Goal: Task Accomplishment & Management: Manage account settings

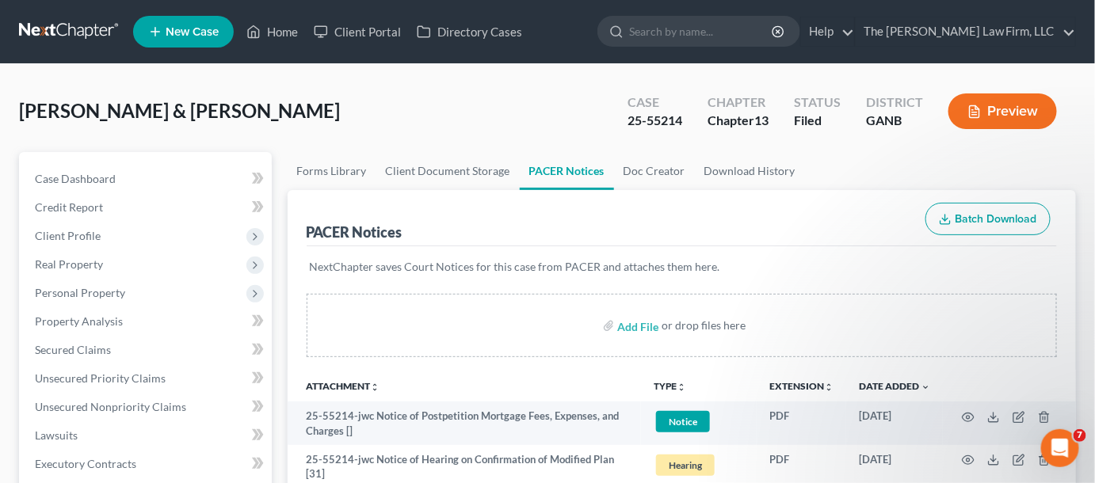
click at [709, 29] on input "search" at bounding box center [701, 31] width 145 height 29
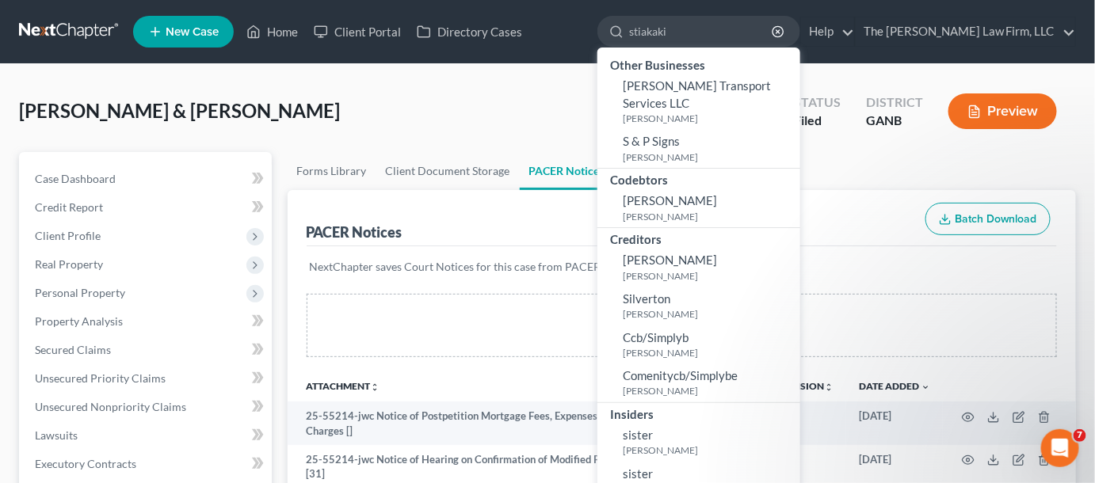
type input "stiakakis"
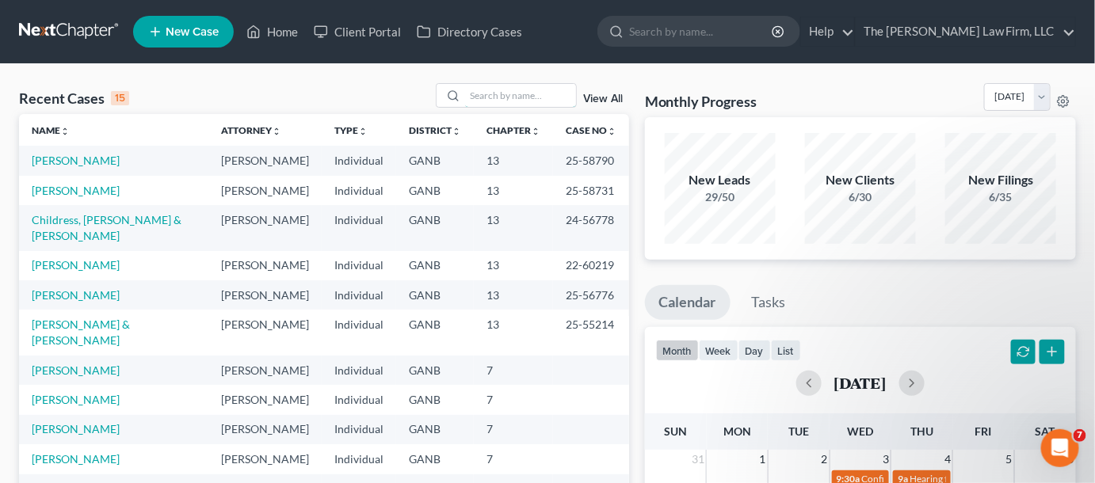
click at [542, 99] on input "search" at bounding box center [520, 95] width 111 height 23
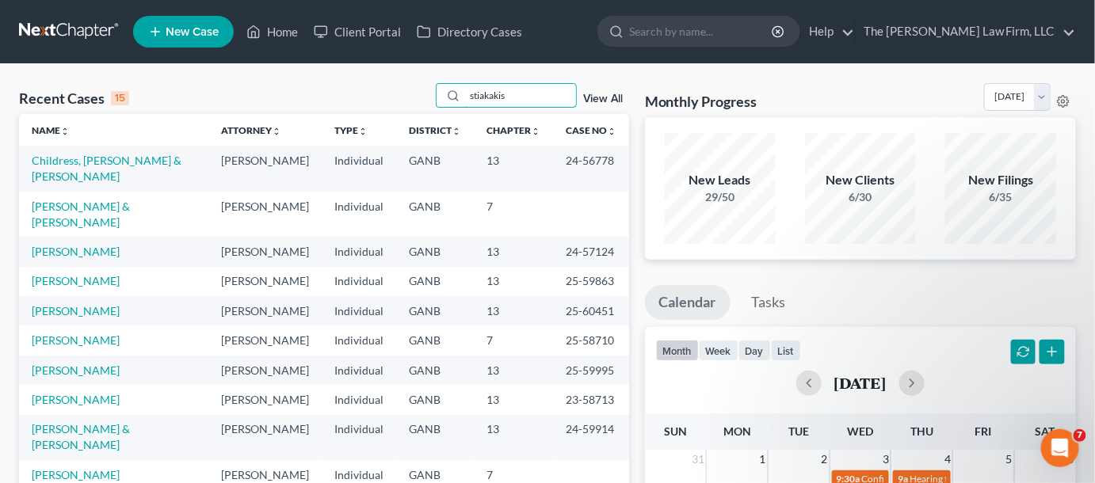
type input "stiakakis"
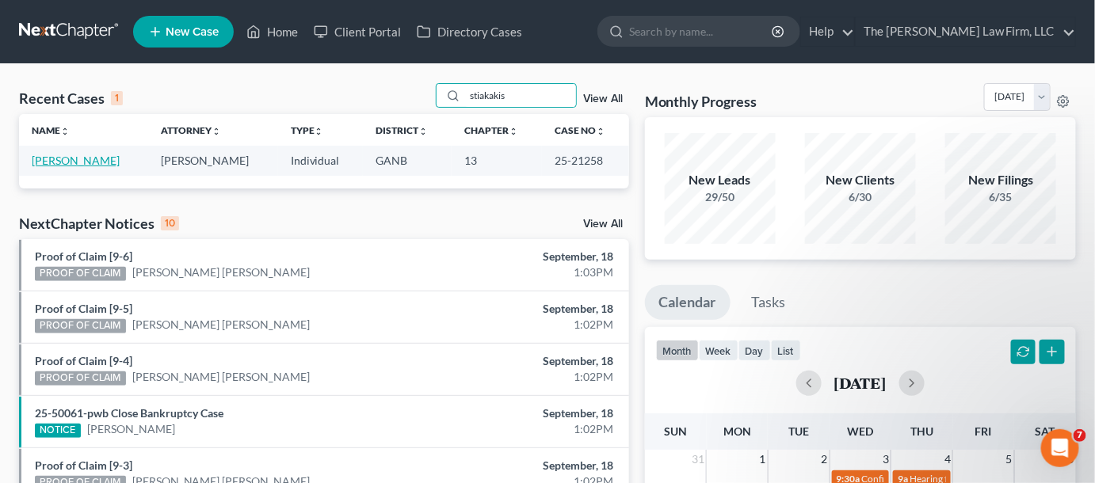
click at [73, 157] on link "[PERSON_NAME]" at bounding box center [76, 160] width 88 height 13
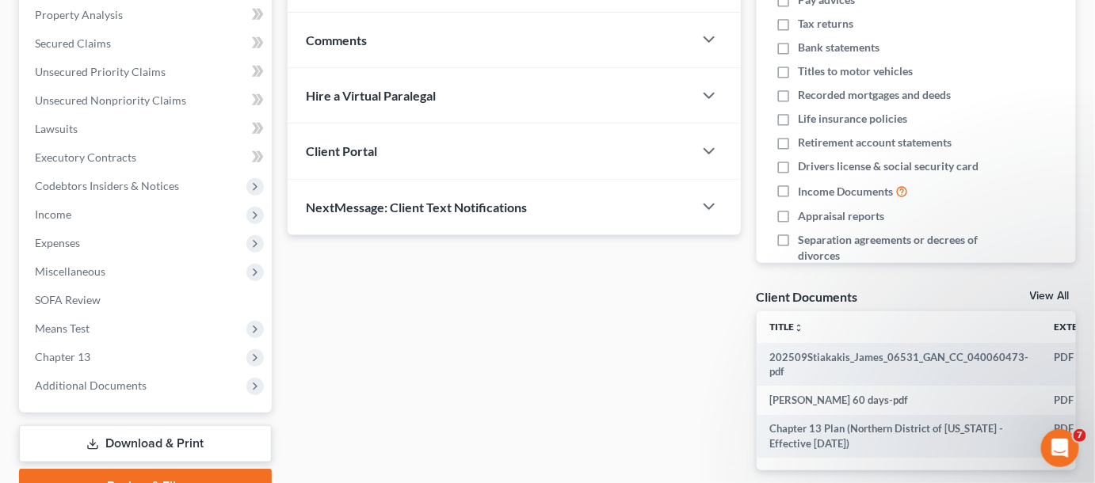
scroll to position [389, 0]
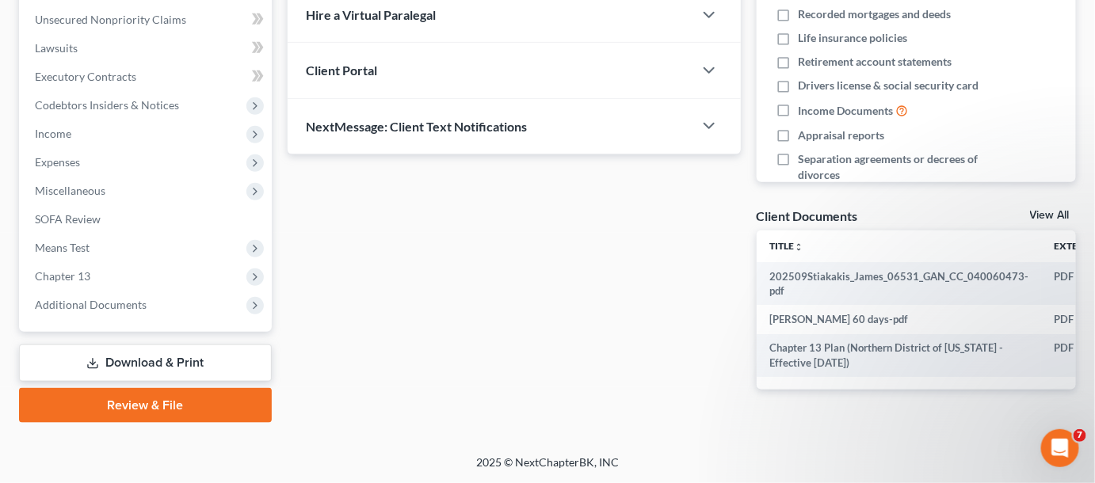
click at [55, 298] on span "Additional Documents" at bounding box center [91, 304] width 112 height 13
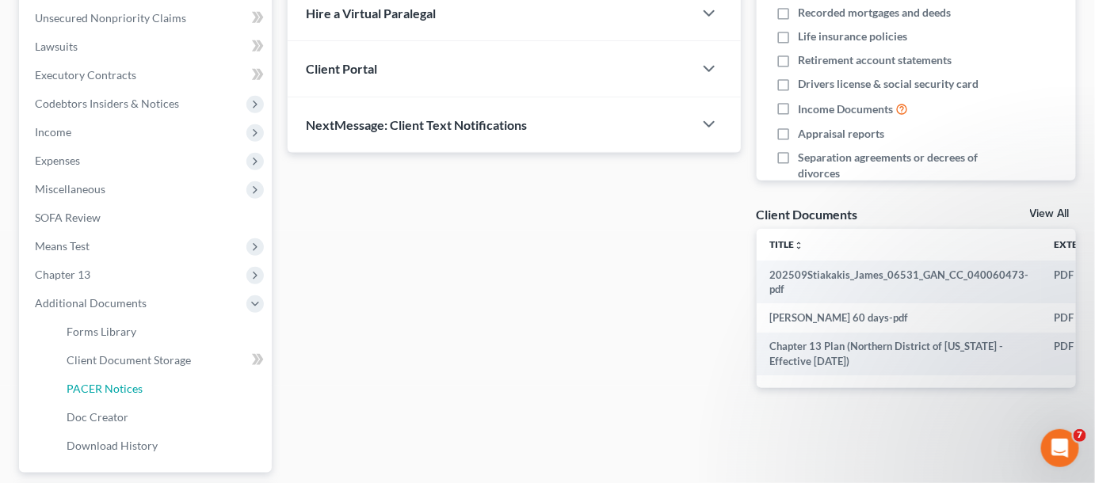
click at [101, 388] on span "PACER Notices" at bounding box center [105, 388] width 76 height 13
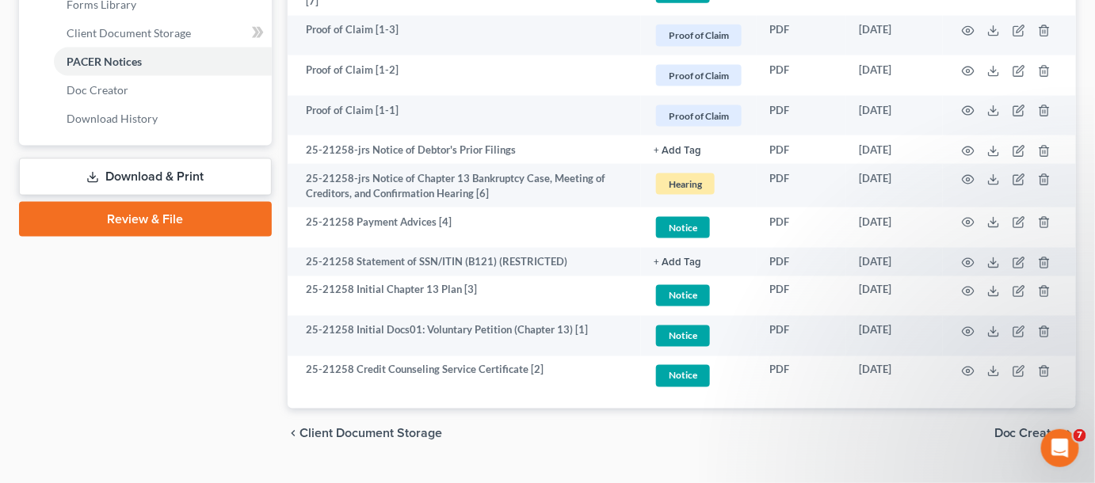
scroll to position [748, 0]
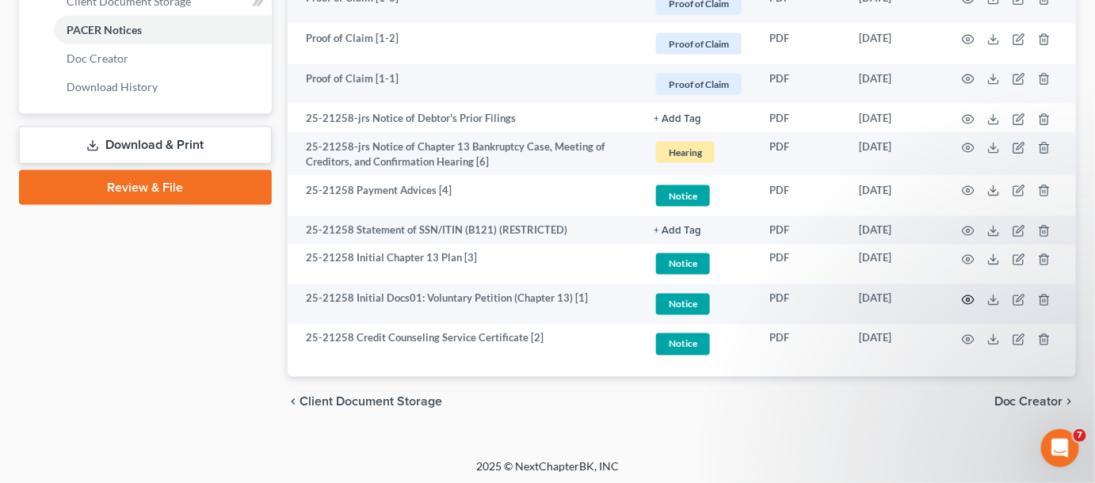
click at [968, 294] on icon "button" at bounding box center [968, 300] width 13 height 13
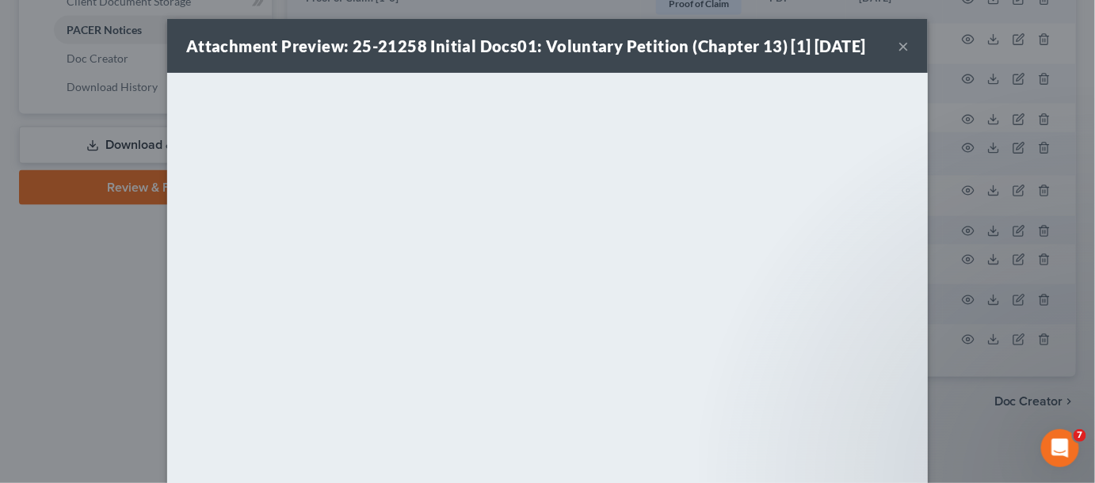
scroll to position [745, 0]
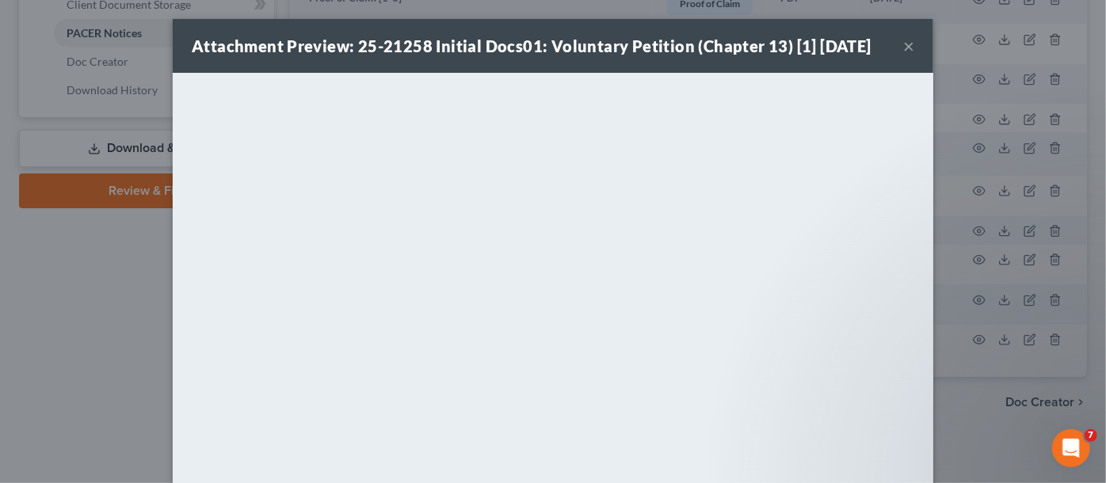
click at [904, 48] on button "×" at bounding box center [908, 45] width 11 height 19
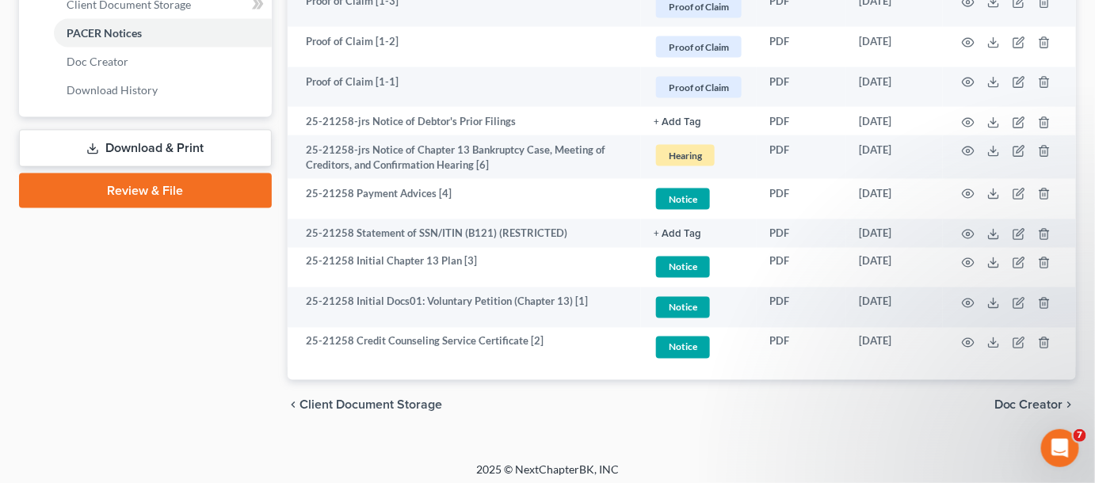
click at [965, 258] on icon "button" at bounding box center [968, 263] width 13 height 13
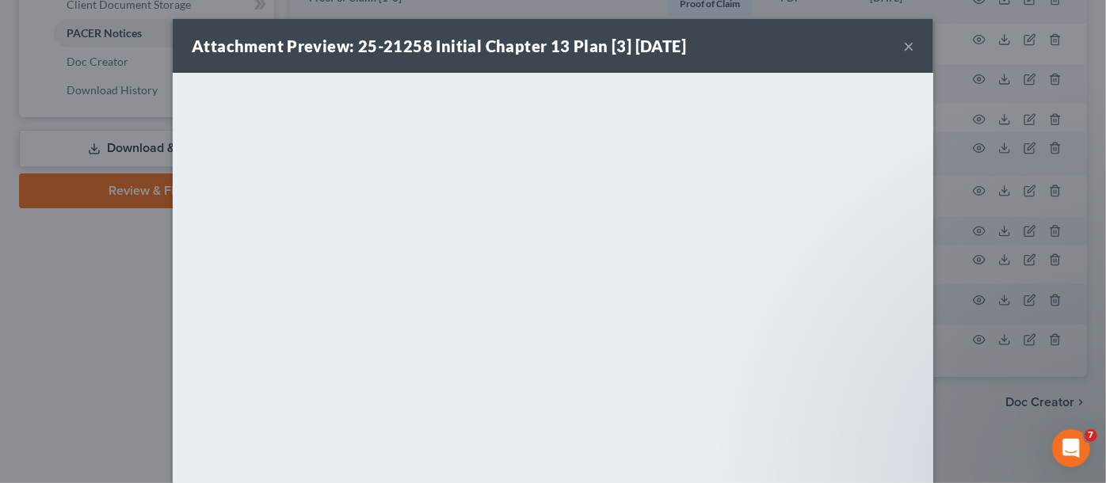
click at [103, 323] on div "Attachment Preview: 25-21258 Initial Chapter 13 Plan [3] [DATE] × <object ng-at…" at bounding box center [553, 241] width 1106 height 483
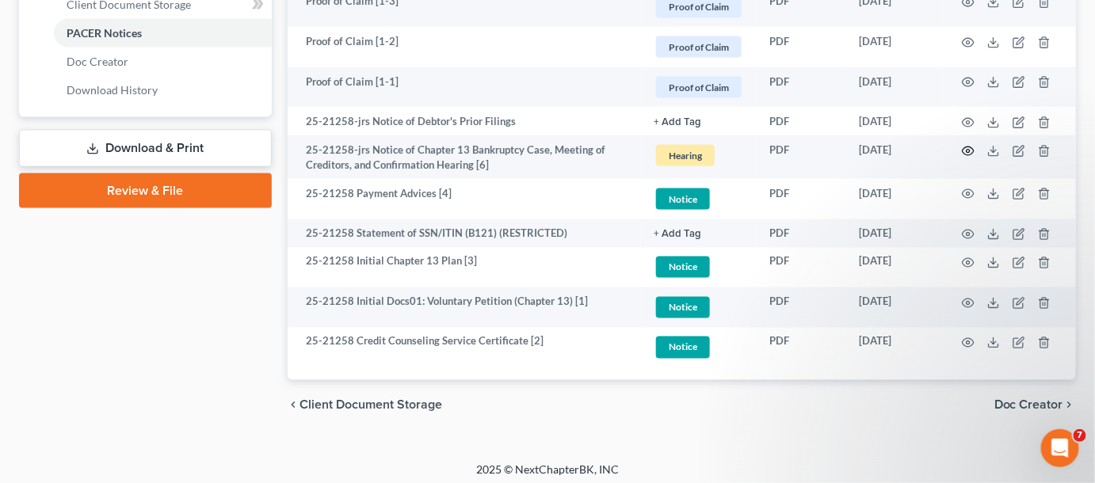
click at [968, 150] on circle "button" at bounding box center [968, 151] width 3 height 3
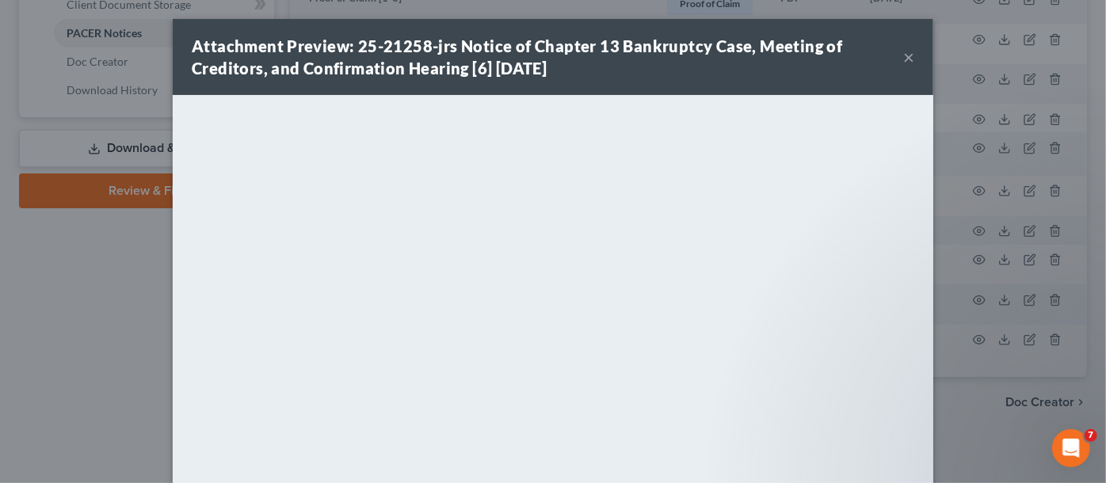
click at [27, 371] on div "Attachment Preview: 25-21258-jrs Notice of Chapter 13 Bankruptcy Case, Meeting …" at bounding box center [553, 241] width 1106 height 483
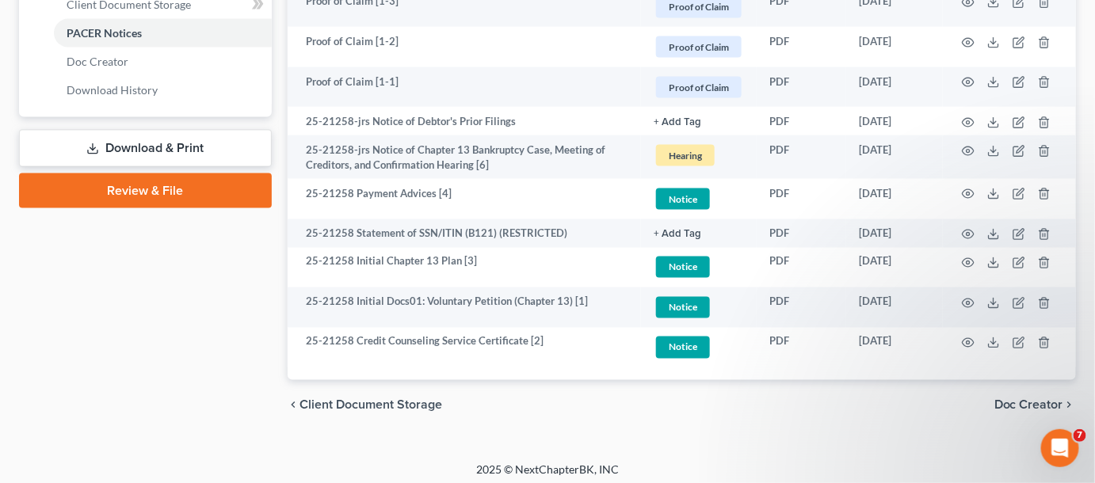
click at [967, 257] on icon "button" at bounding box center [968, 263] width 13 height 13
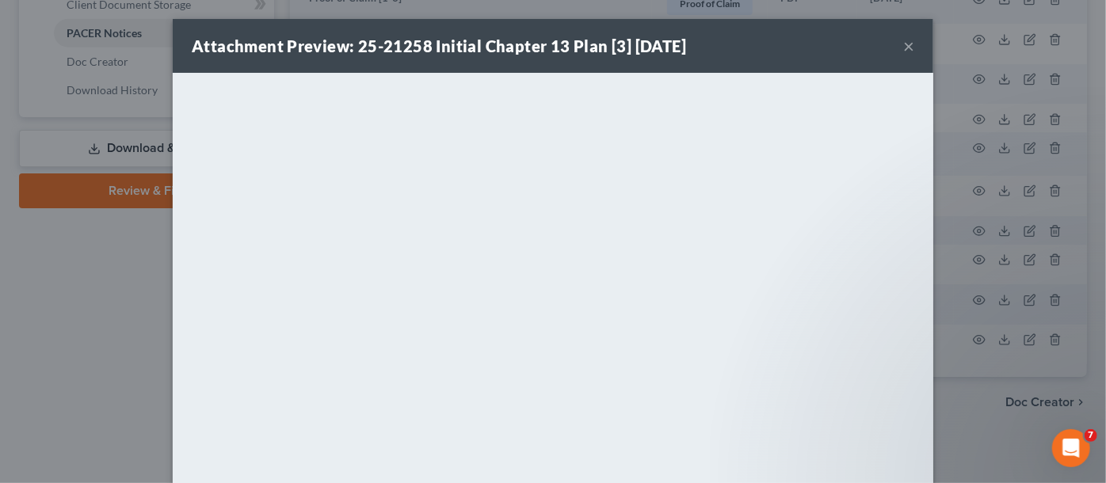
click at [72, 304] on div "Attachment Preview: 25-21258 Initial Chapter 13 Plan [3] [DATE] × <object ng-at…" at bounding box center [553, 241] width 1106 height 483
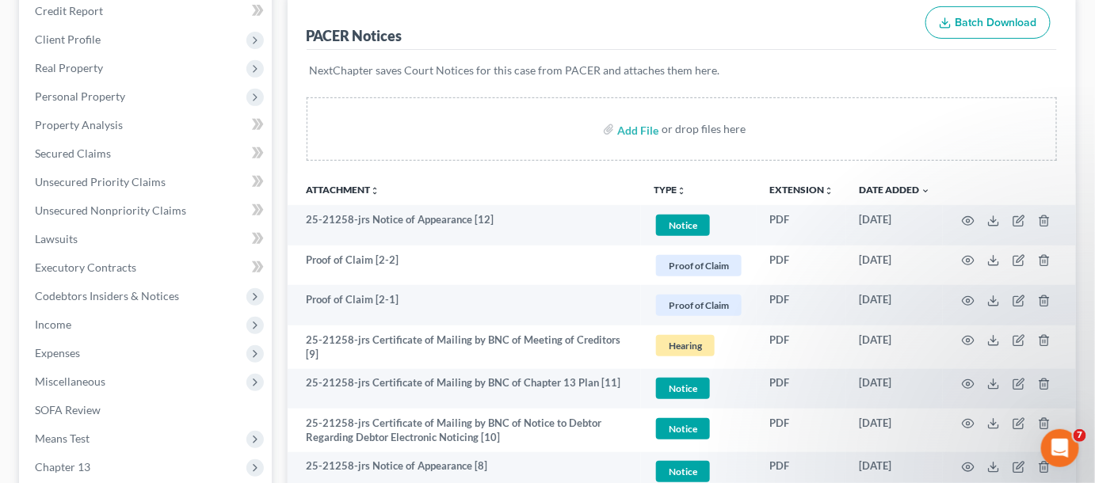
scroll to position [144, 0]
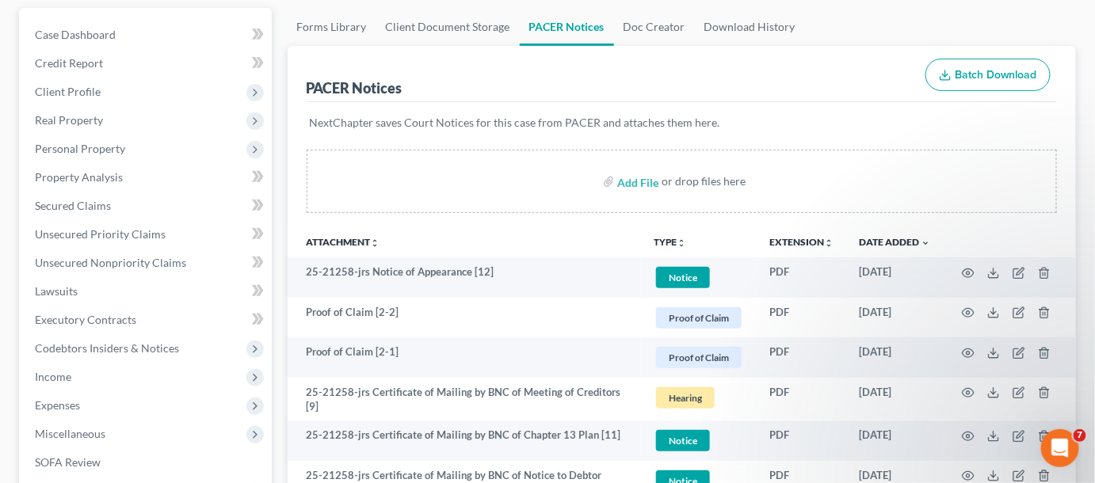
click at [82, 90] on span "Client Profile" at bounding box center [68, 91] width 66 height 13
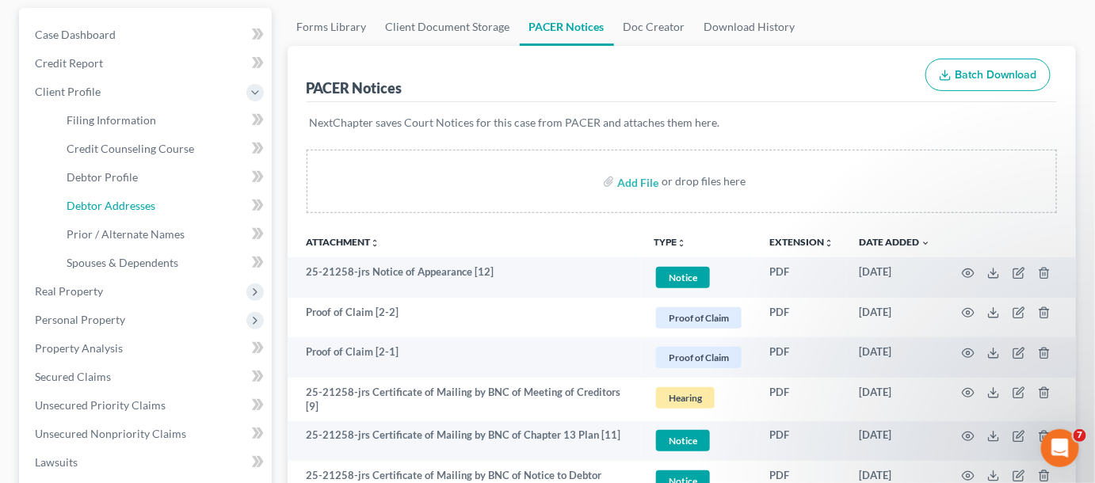
click at [108, 210] on span "Debtor Addresses" at bounding box center [111, 205] width 89 height 13
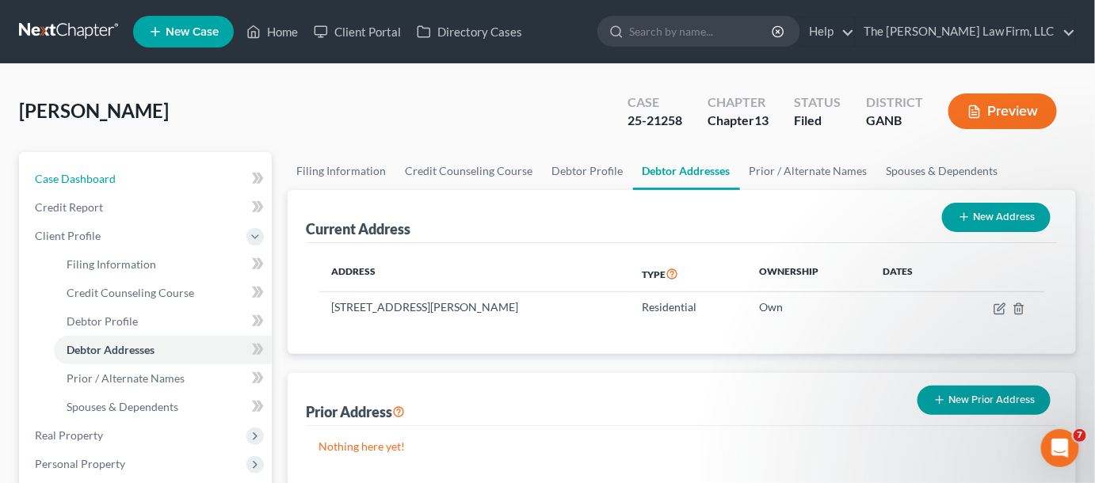
click at [111, 178] on span "Case Dashboard" at bounding box center [75, 178] width 81 height 13
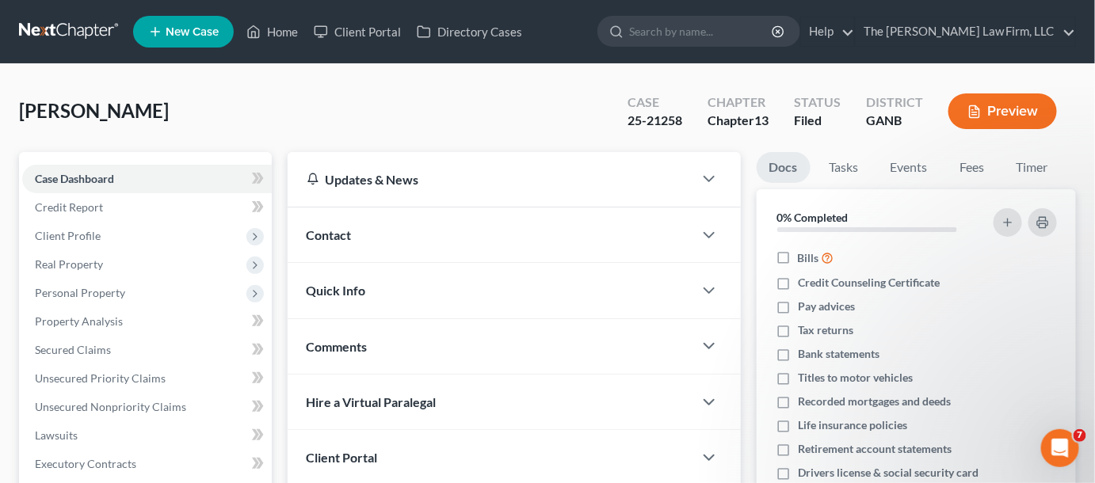
click at [365, 239] on div "Contact" at bounding box center [491, 235] width 406 height 55
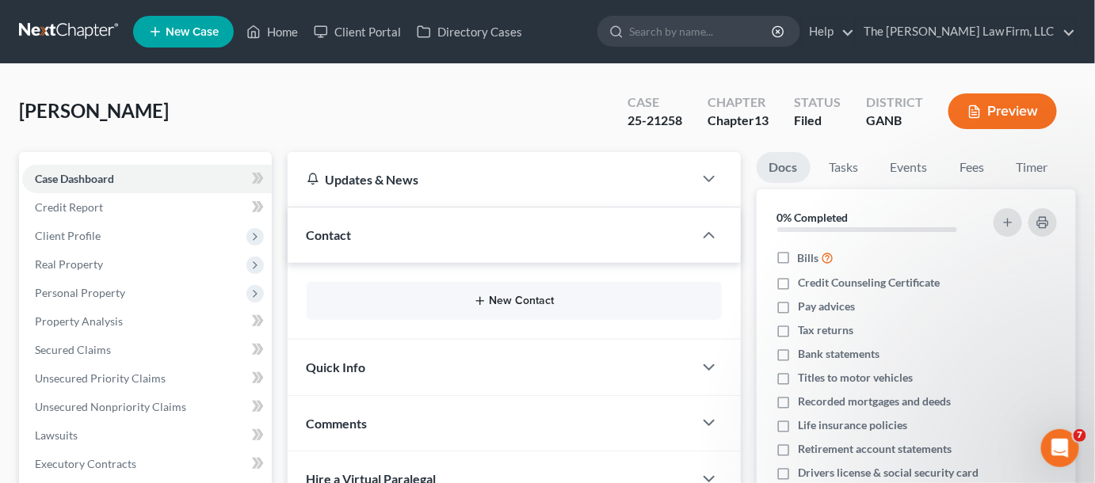
click at [529, 295] on button "New Contact" at bounding box center [514, 301] width 390 height 13
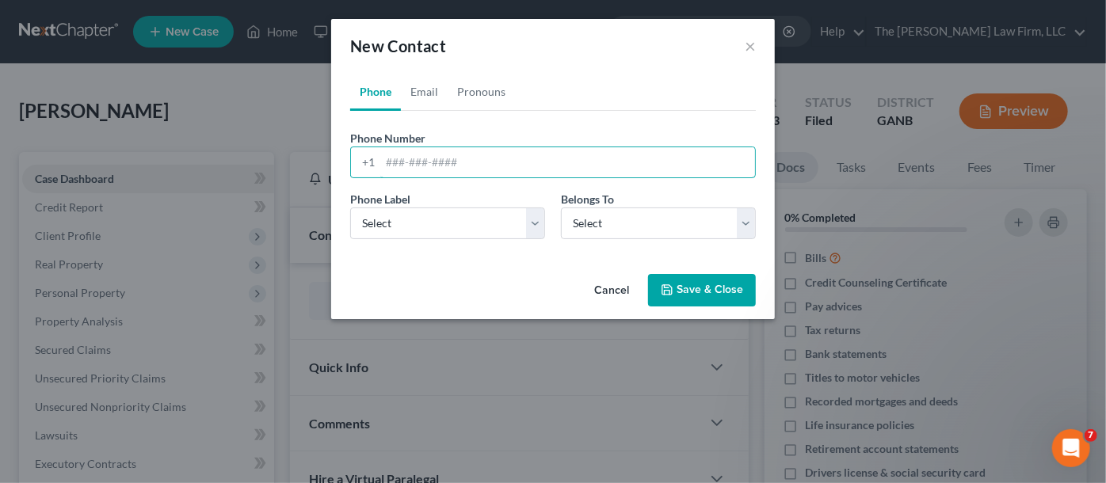
paste input "404) 512-7466‬"
click at [411, 161] on input "404) 512-7466‬" at bounding box center [567, 162] width 375 height 30
type input "[PHONE_NUMBER]‬"
drag, startPoint x: 406, startPoint y: 225, endPoint x: 412, endPoint y: 232, distance: 9.5
click at [407, 225] on select "Select Mobile Home Work Other" at bounding box center [447, 224] width 195 height 32
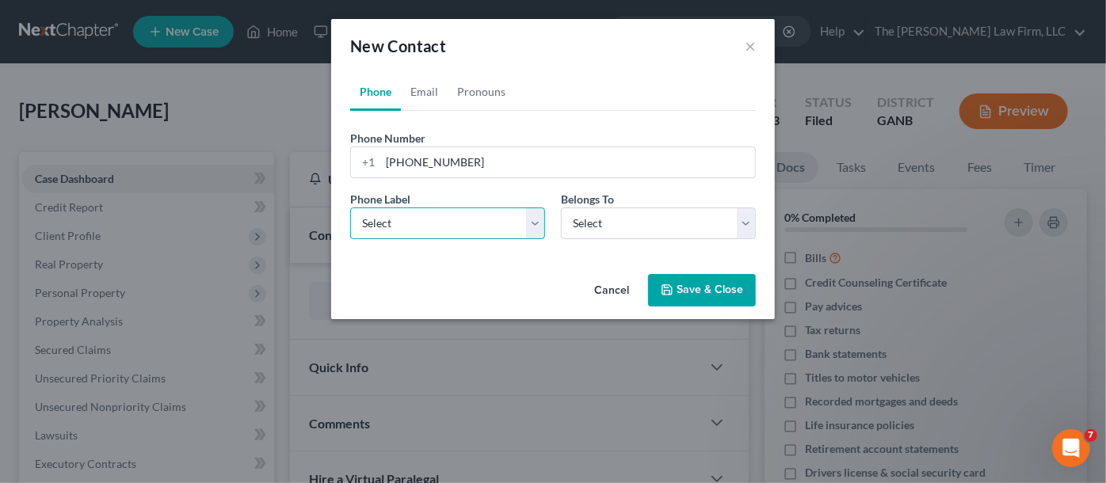
select select "0"
click at [350, 208] on select "Select Mobile Home Work Other" at bounding box center [447, 224] width 195 height 32
drag, startPoint x: 656, startPoint y: 211, endPoint x: 655, endPoint y: 235, distance: 23.8
click at [656, 211] on select "Select Client Other" at bounding box center [658, 224] width 195 height 32
click at [561, 208] on select "Select Client Other" at bounding box center [658, 224] width 195 height 32
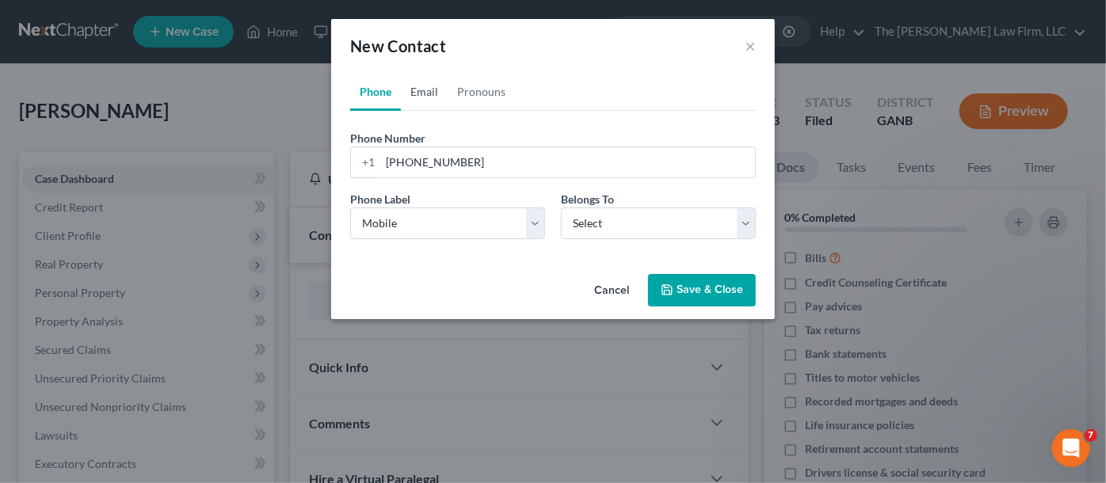
drag, startPoint x: 426, startPoint y: 90, endPoint x: 470, endPoint y: 177, distance: 97.1
click at [426, 92] on link "Email" at bounding box center [424, 92] width 47 height 38
drag, startPoint x: 422, startPoint y: 225, endPoint x: 422, endPoint y: 235, distance: 9.5
click at [422, 227] on select "Select Home Work Other" at bounding box center [447, 224] width 195 height 32
select select "0"
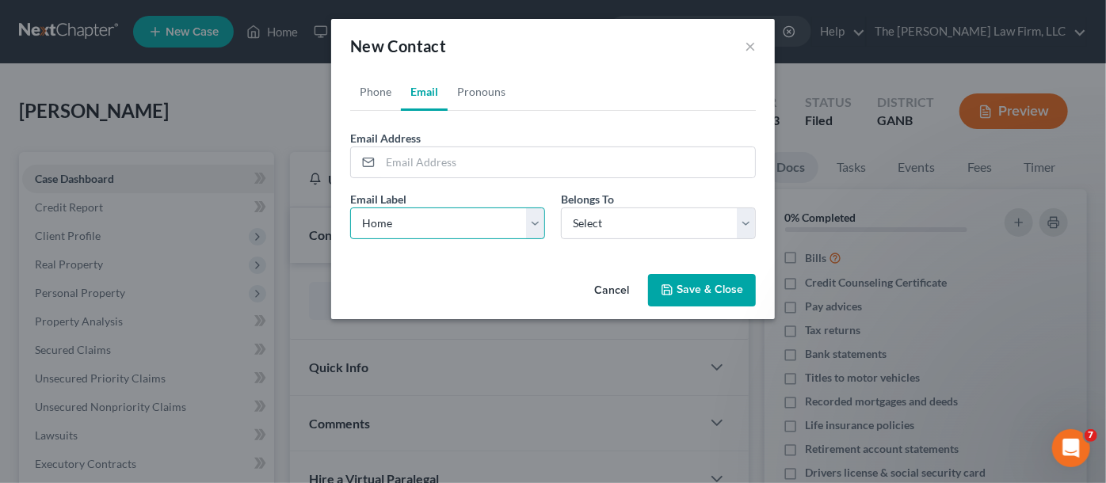
click at [350, 208] on select "Select Home Work Other" at bounding box center [447, 224] width 195 height 32
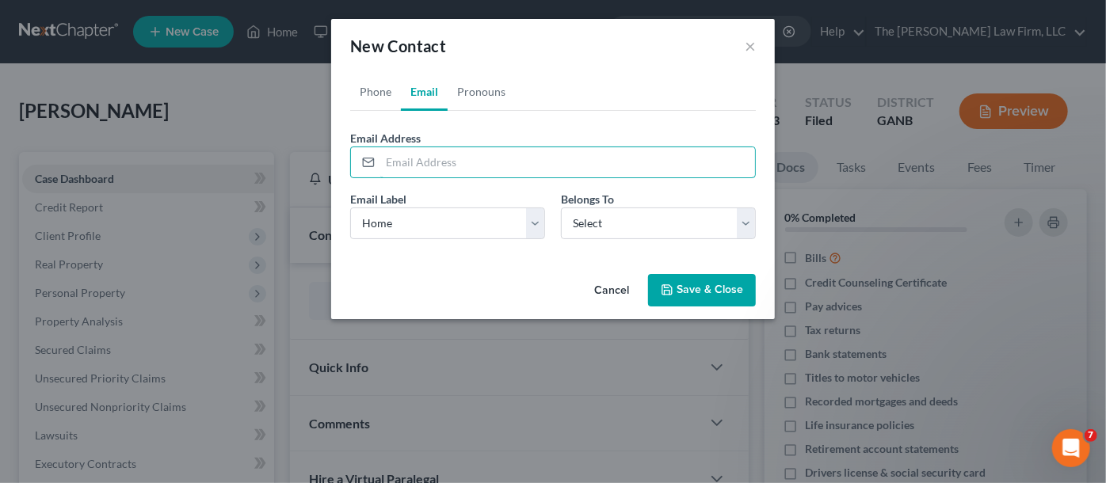
paste input "[EMAIL_ADDRESS][DOMAIN_NAME]"
type input "[EMAIL_ADDRESS][DOMAIN_NAME]"
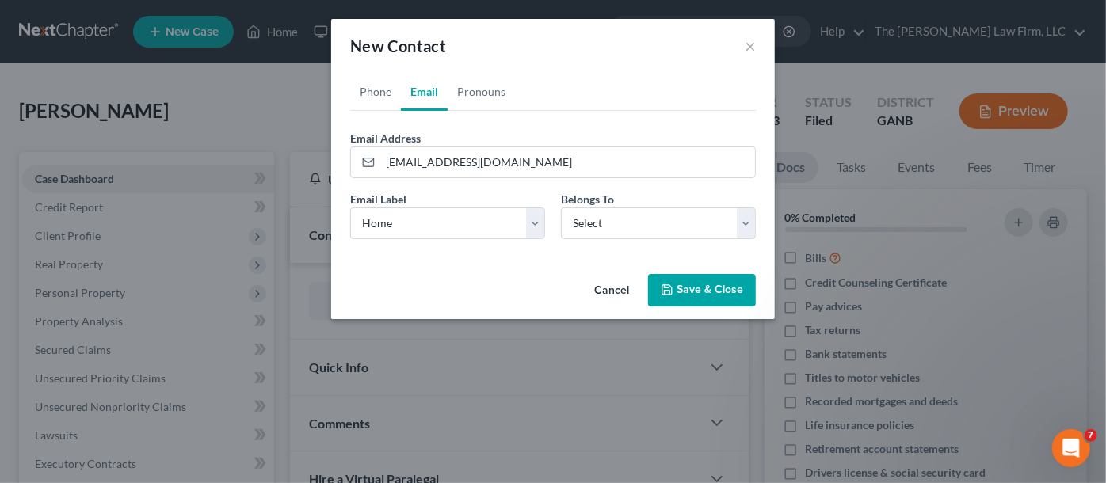
click at [670, 296] on button "Save & Close" at bounding box center [702, 290] width 108 height 33
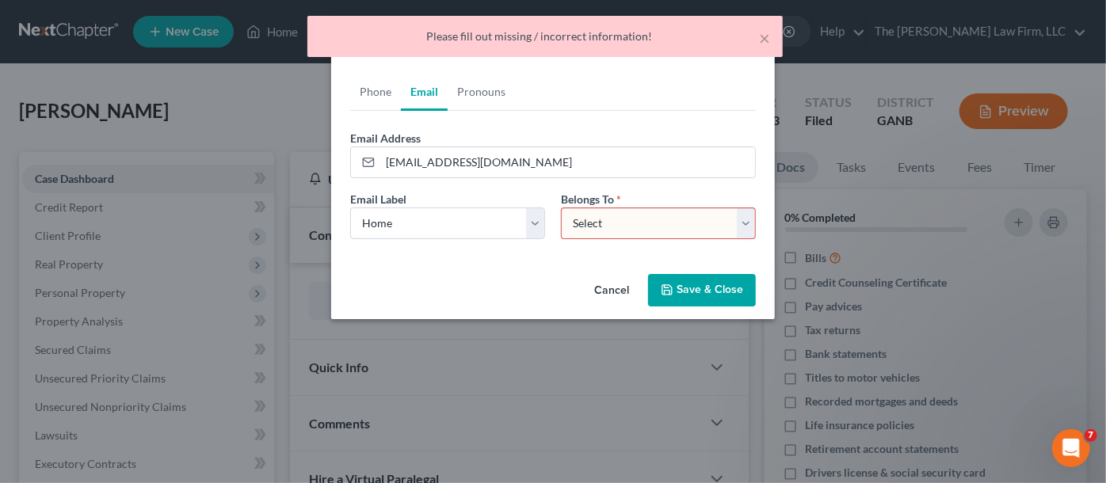
click at [586, 227] on select "Select Client Other" at bounding box center [658, 224] width 195 height 32
select select "0"
click at [561, 208] on select "Select Client Other" at bounding box center [658, 224] width 195 height 32
click at [723, 298] on button "Save & Close" at bounding box center [702, 290] width 108 height 33
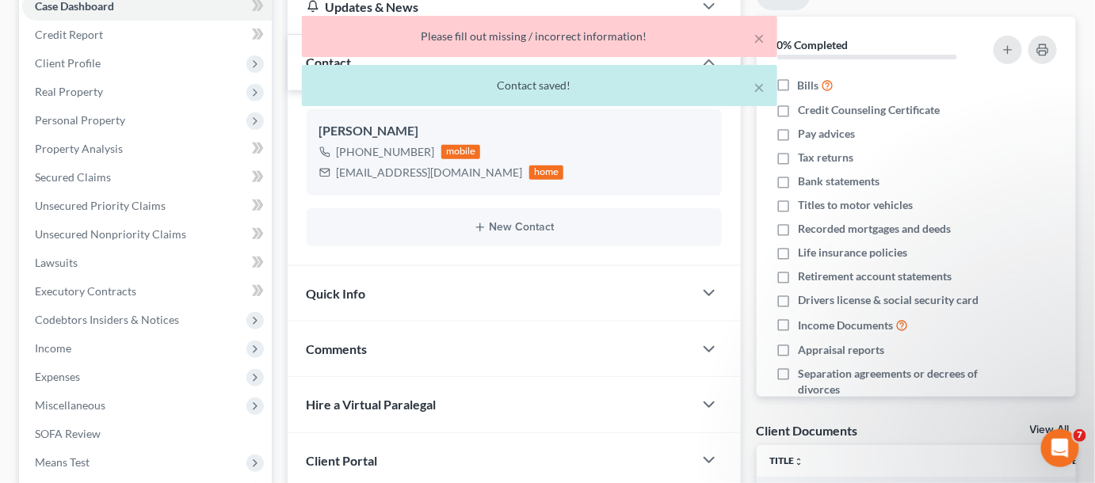
scroll to position [360, 0]
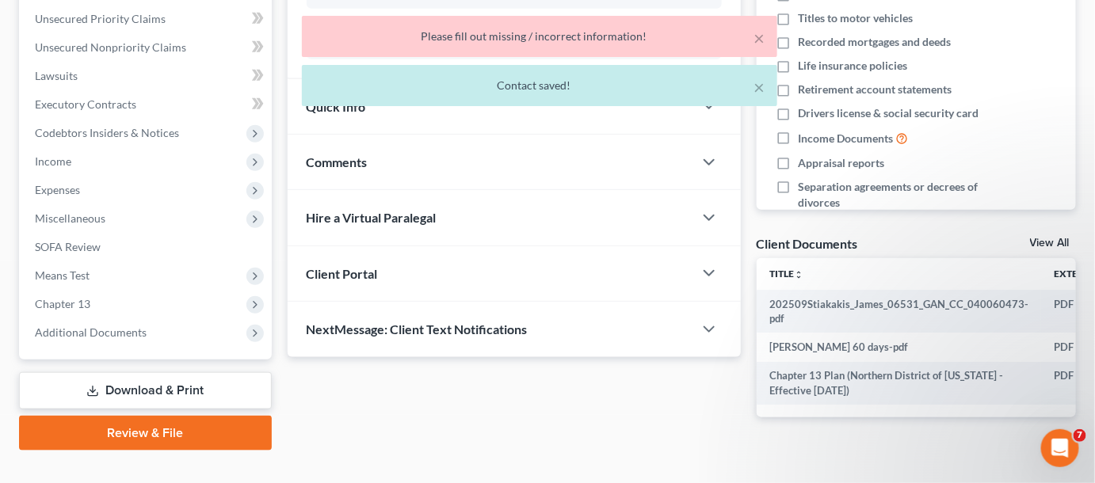
click at [333, 166] on span "Comments" at bounding box center [337, 162] width 61 height 15
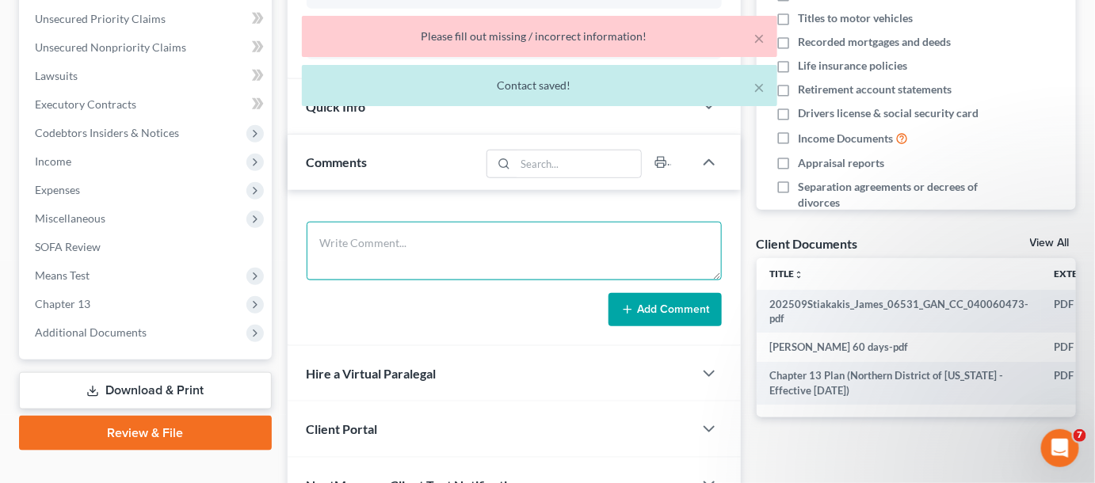
click at [393, 244] on textarea at bounding box center [514, 251] width 415 height 59
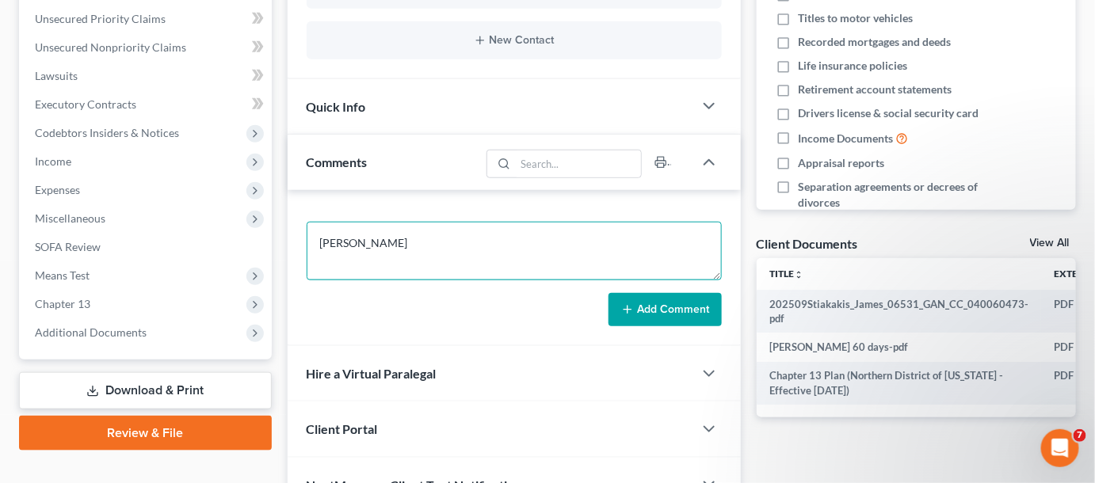
type textarea "[PERSON_NAME]"
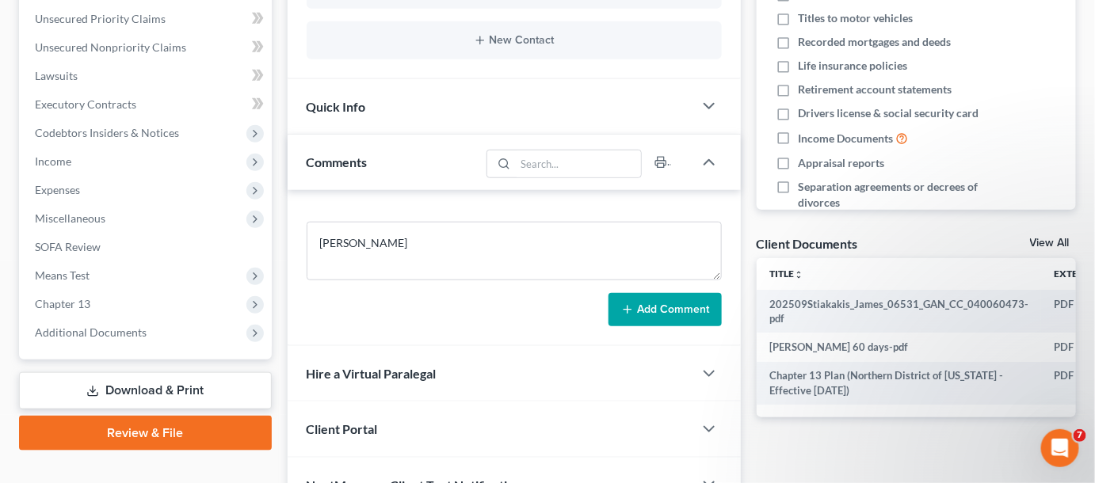
click at [615, 298] on button "Add Comment" at bounding box center [665, 309] width 113 height 33
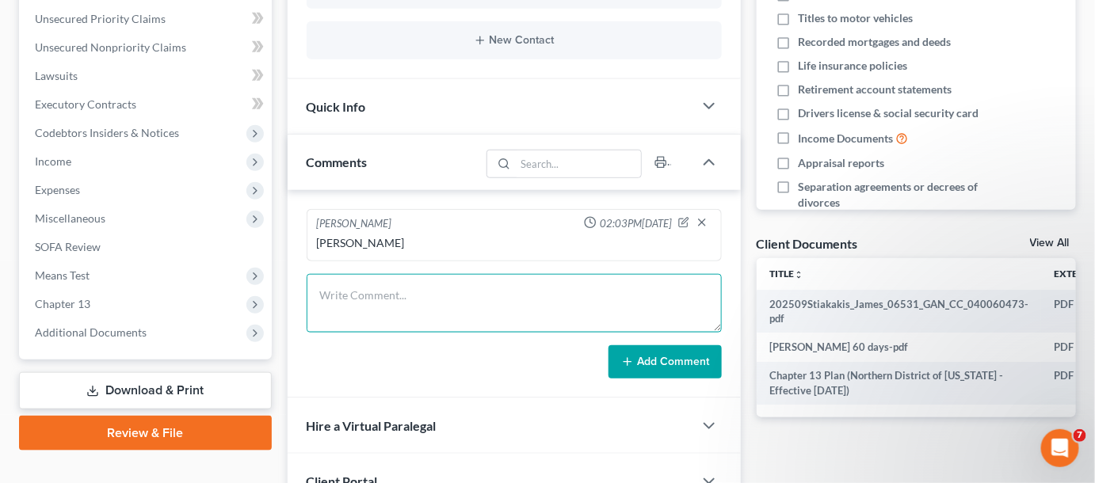
drag, startPoint x: 420, startPoint y: 303, endPoint x: 421, endPoint y: 295, distance: 8.0
click at [420, 298] on textarea at bounding box center [514, 303] width 415 height 59
type textarea "Emailed CL petition, plan, 341 & pmnt info"
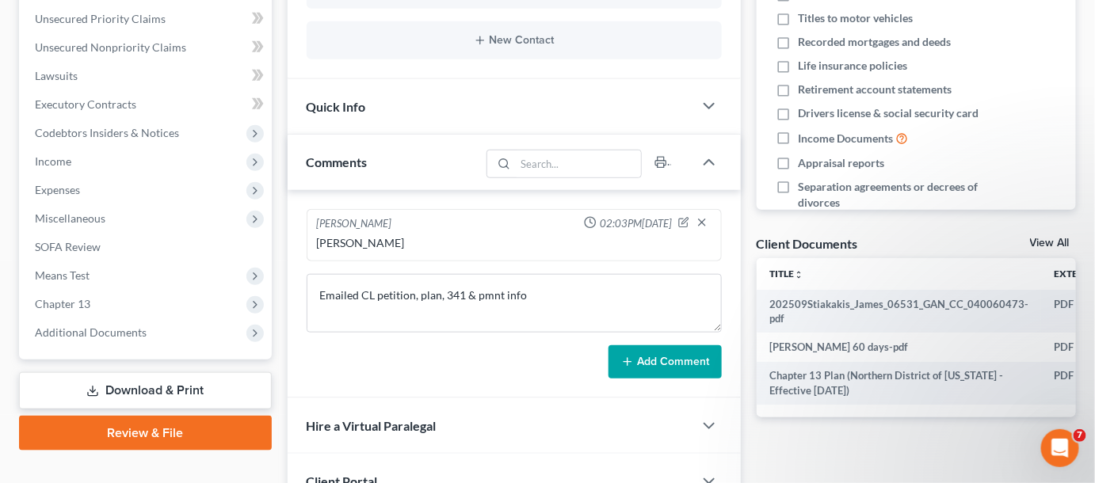
click at [680, 357] on button "Add Comment" at bounding box center [665, 362] width 113 height 33
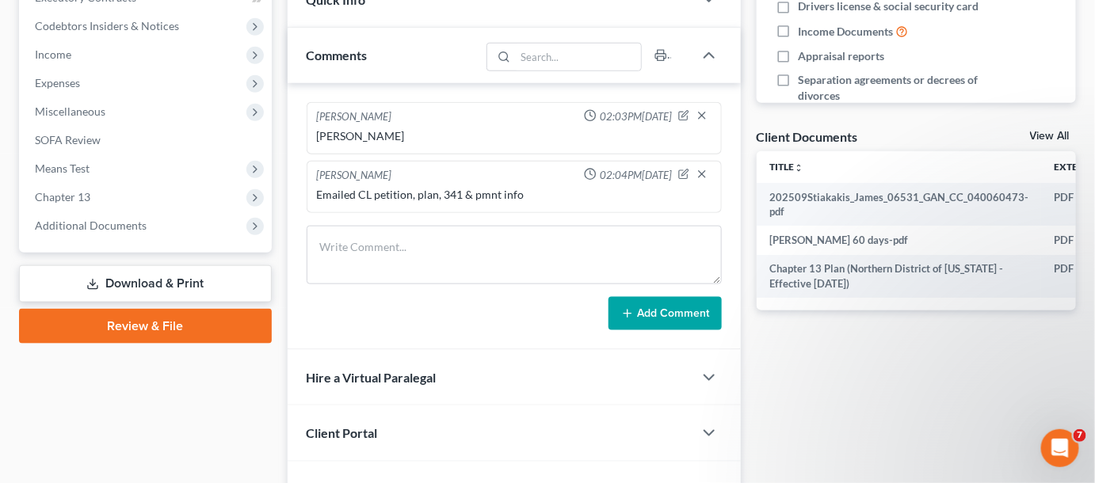
scroll to position [479, 0]
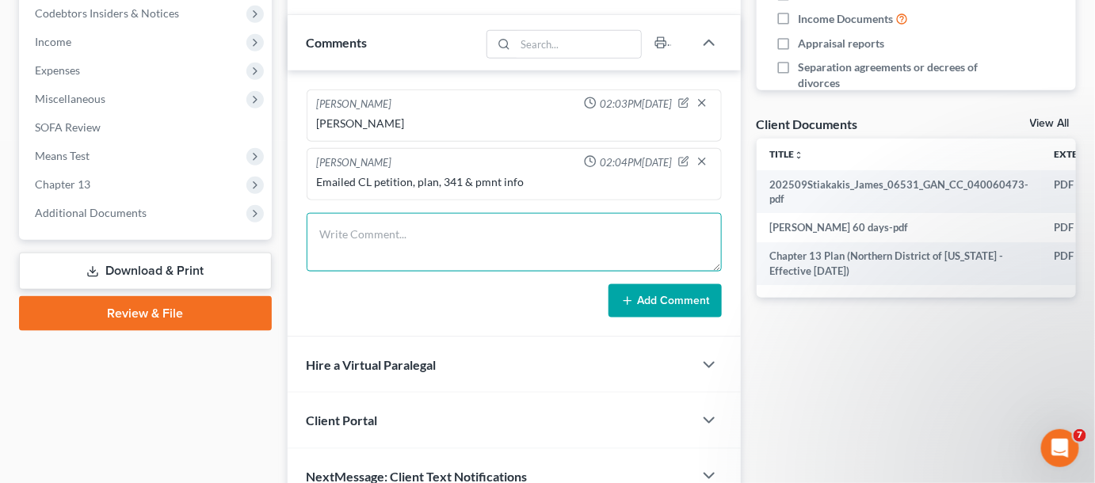
click at [456, 227] on textarea at bounding box center [514, 242] width 415 height 59
type textarea "Uploaded SSN, Id, 2024 TR"
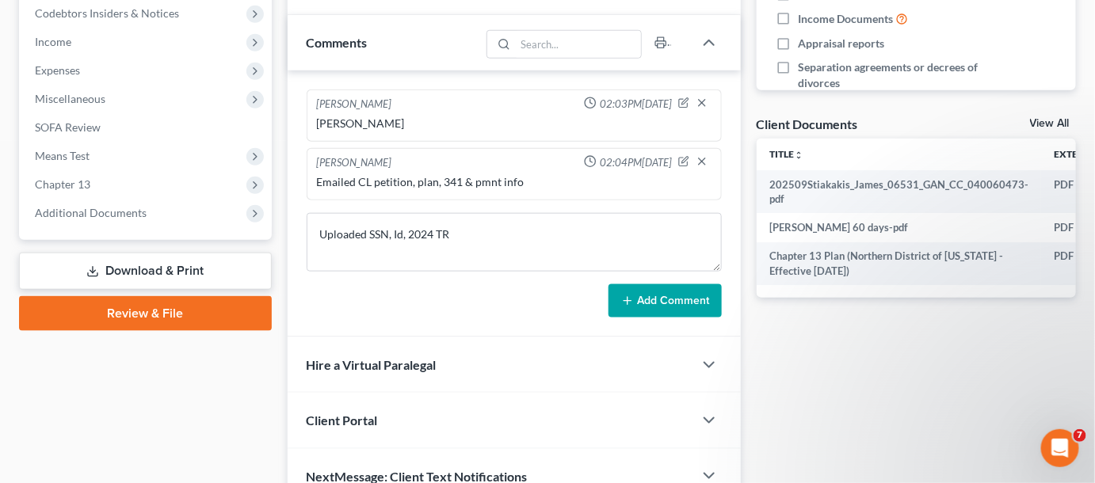
click at [669, 297] on button "Add Comment" at bounding box center [665, 301] width 113 height 33
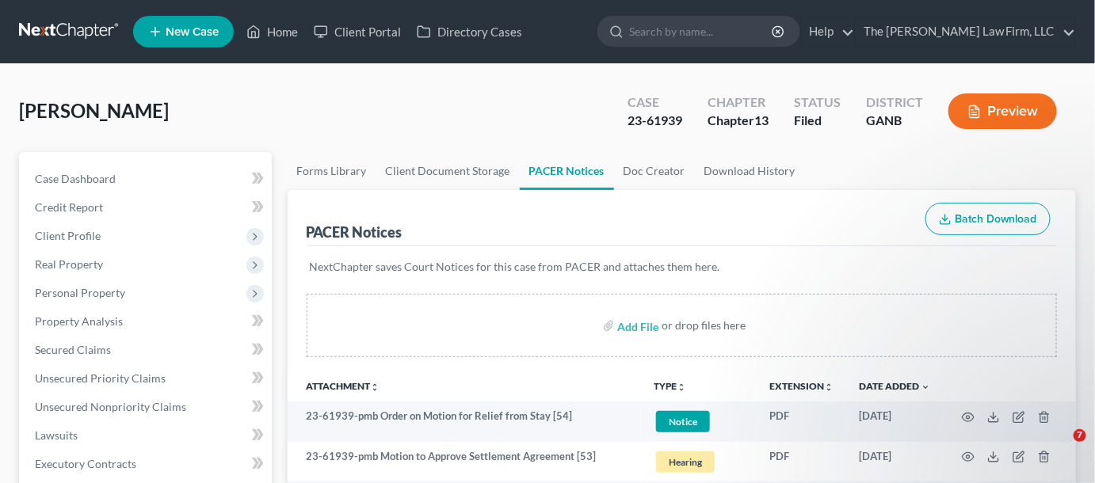
click at [682, 35] on input "search" at bounding box center [701, 31] width 145 height 29
type input "ramona"
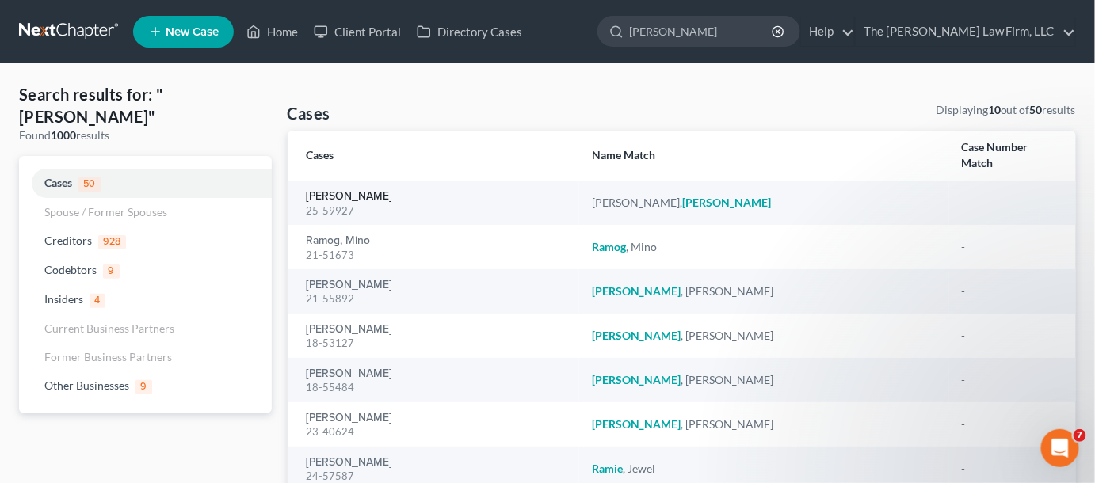
click at [368, 191] on link "Virgo Johnson, Ramona" at bounding box center [350, 196] width 86 height 11
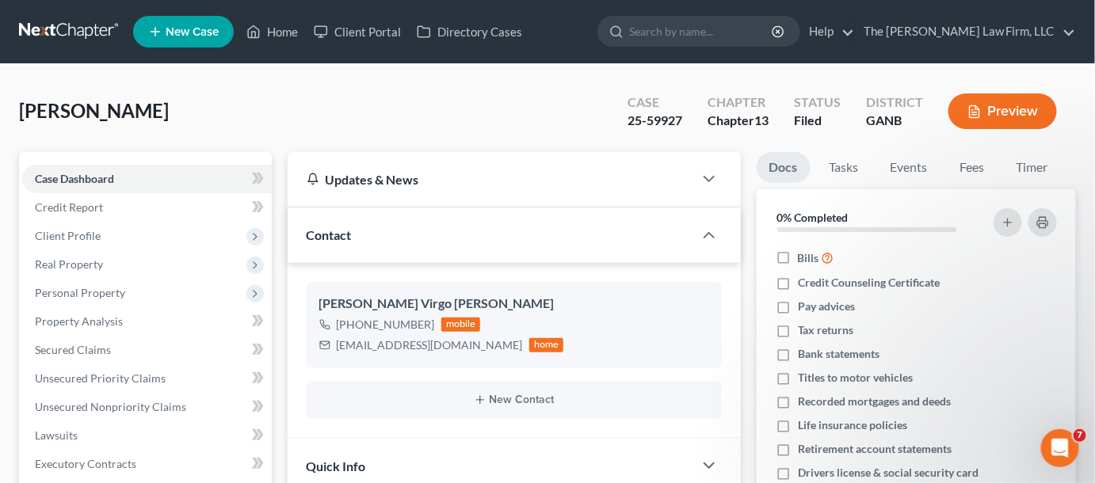
scroll to position [479, 0]
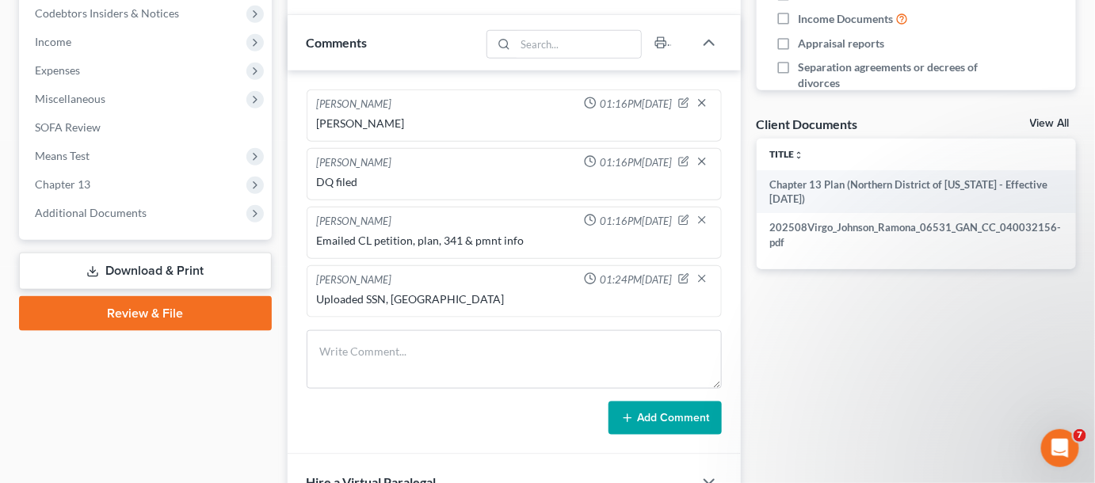
click at [101, 206] on span "Additional Documents" at bounding box center [91, 212] width 112 height 13
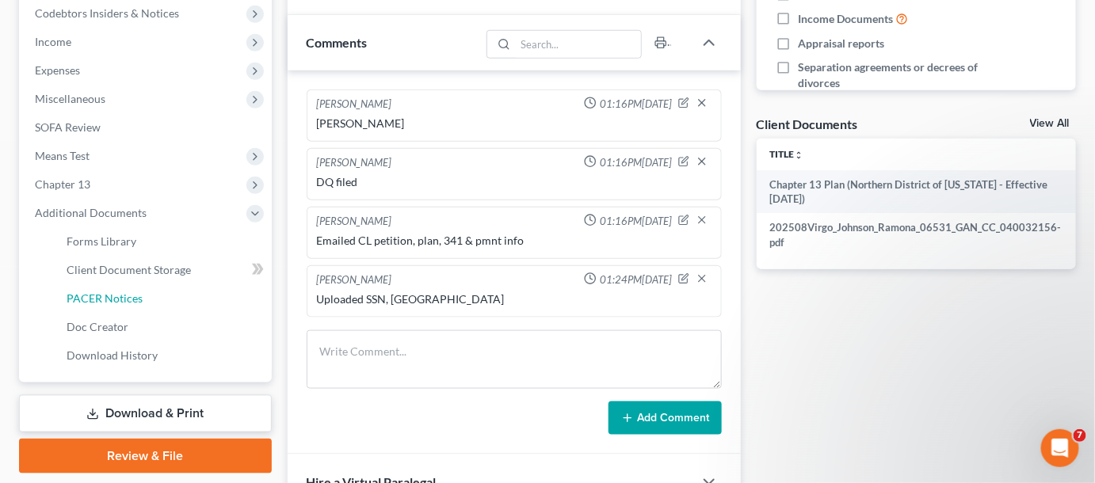
click at [112, 301] on span "PACER Notices" at bounding box center [105, 298] width 76 height 13
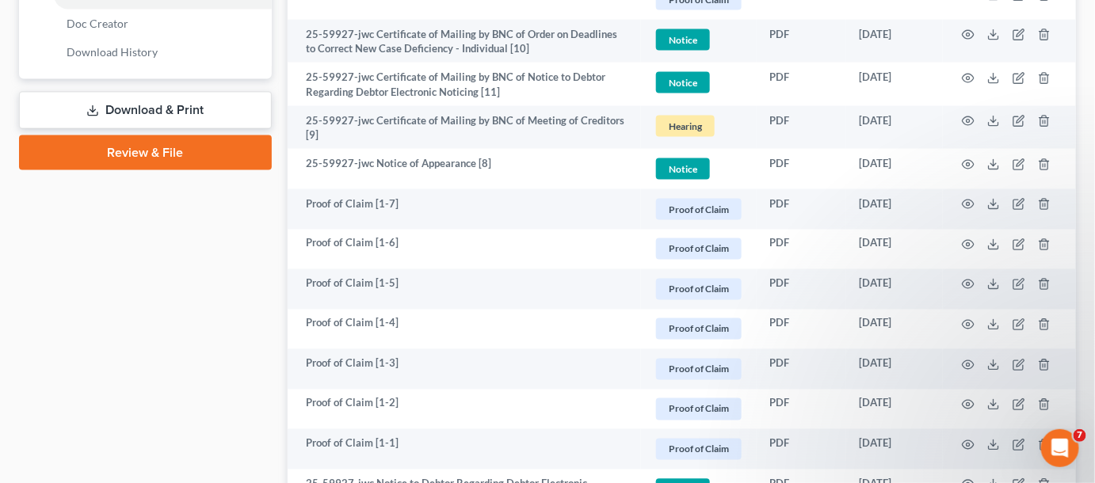
scroll to position [961, 0]
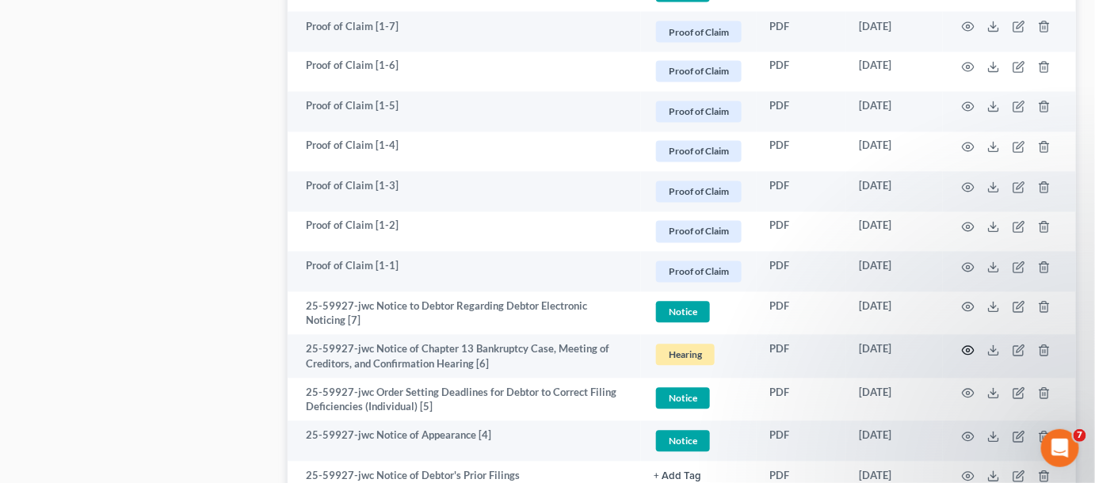
click at [968, 350] on circle "button" at bounding box center [968, 351] width 3 height 3
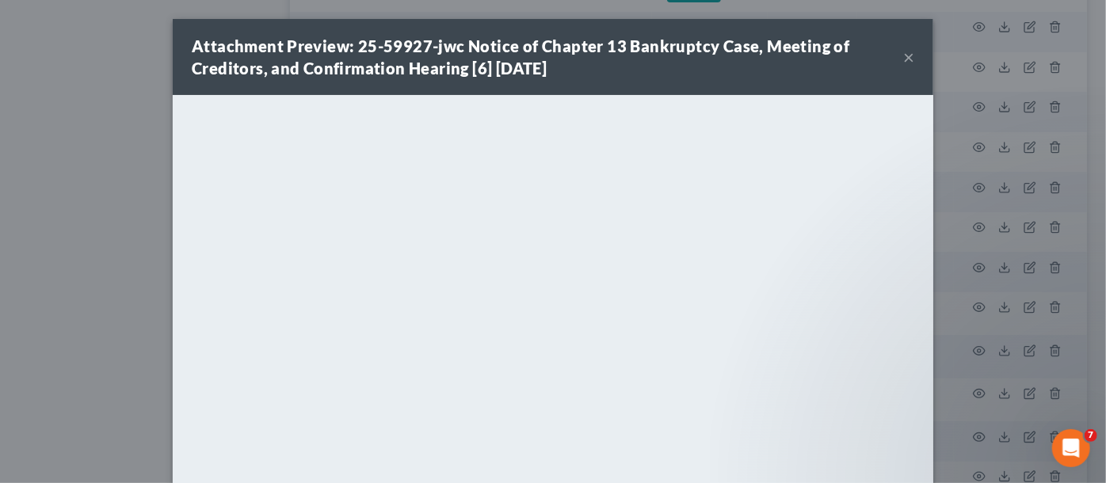
drag, startPoint x: 76, startPoint y: 200, endPoint x: 143, endPoint y: 202, distance: 67.4
click at [87, 200] on div "Attachment Preview: 25-59927-jwc Notice of Chapter 13 Bankruptcy Case, Meeting …" at bounding box center [553, 241] width 1106 height 483
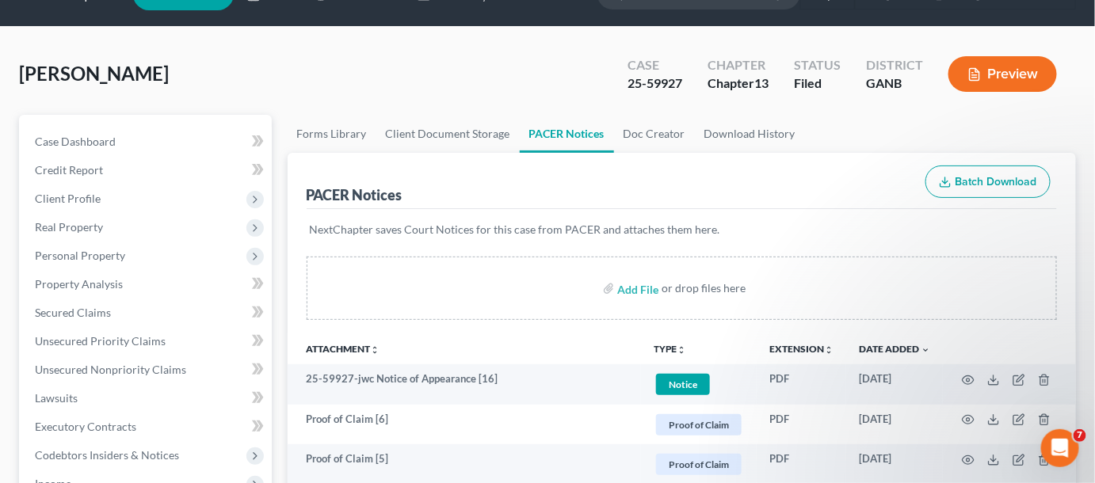
scroll to position [0, 0]
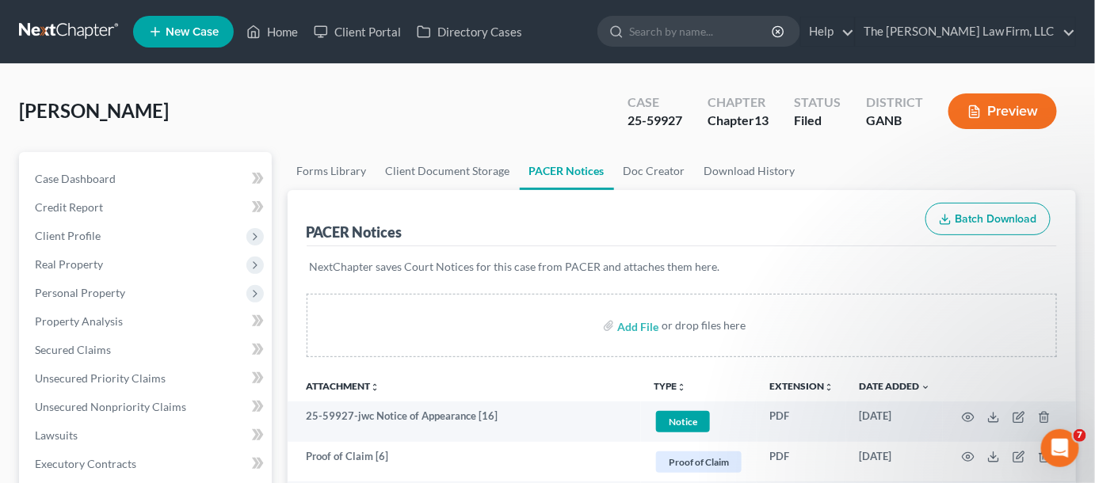
click at [716, 30] on input "search" at bounding box center [701, 31] width 145 height 29
type input "gilley"
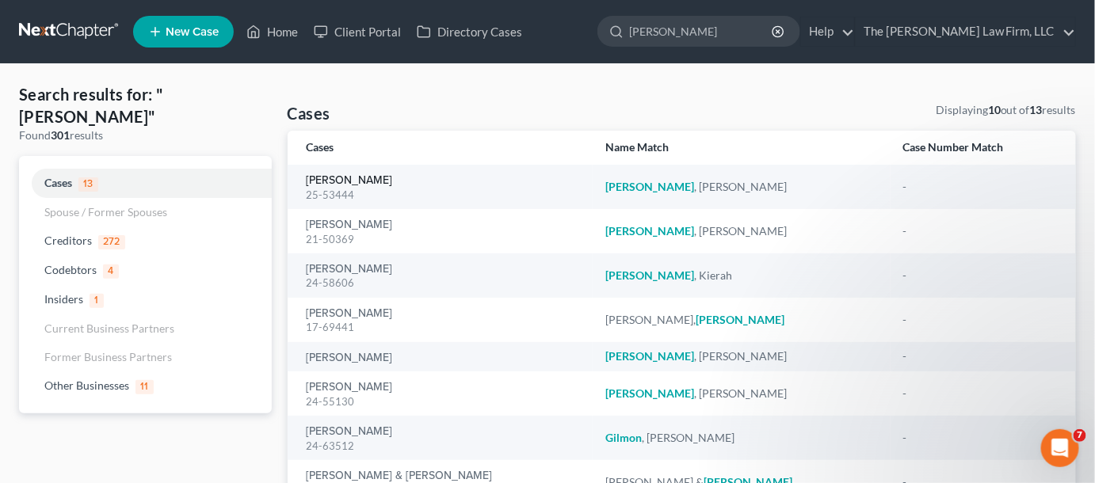
click at [336, 178] on link "Gilley, Richard" at bounding box center [350, 180] width 86 height 11
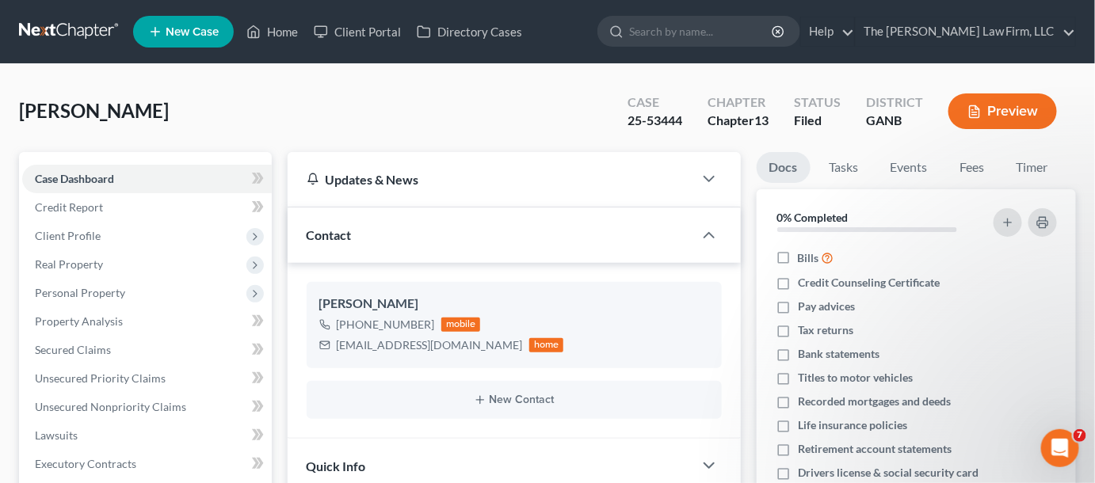
scroll to position [360, 0]
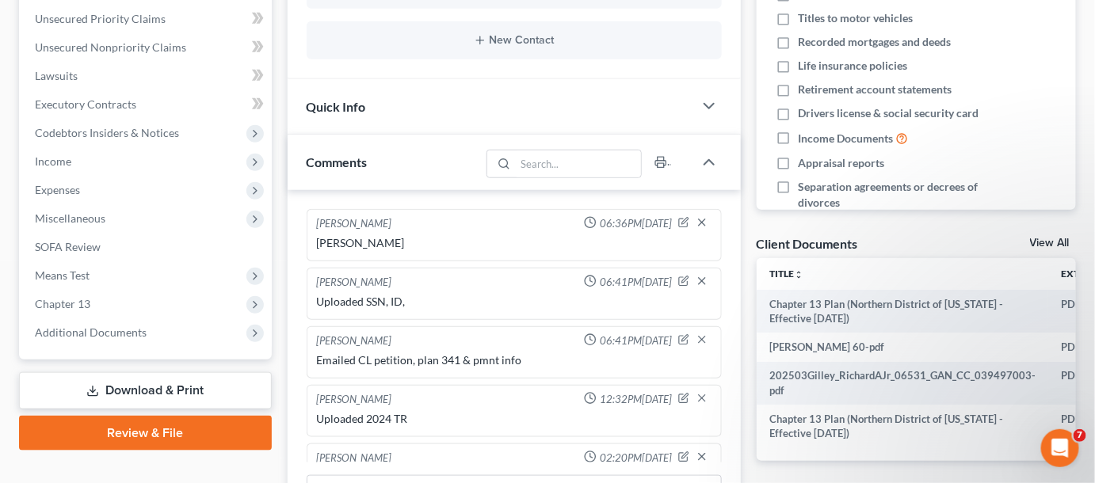
click at [63, 335] on span "Additional Documents" at bounding box center [91, 332] width 112 height 13
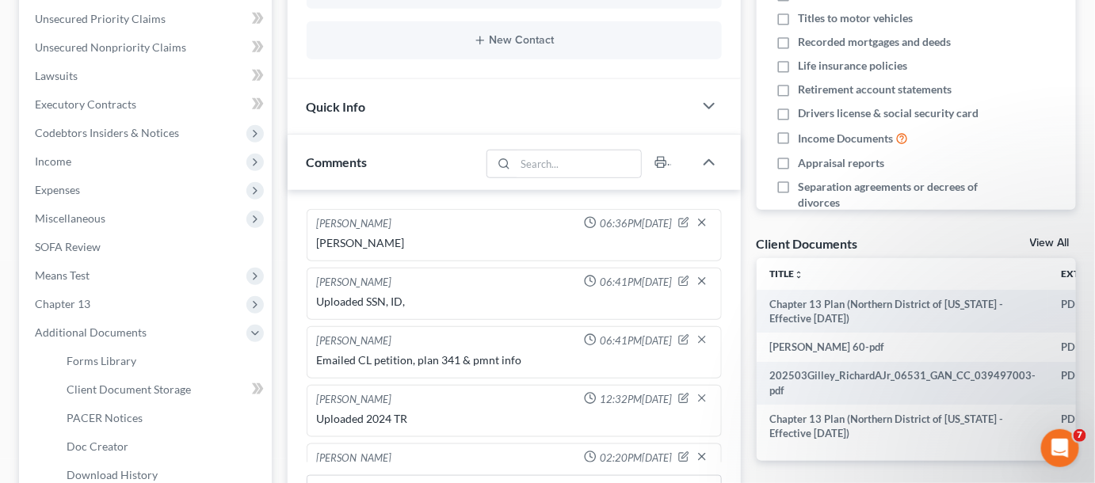
scroll to position [89, 0]
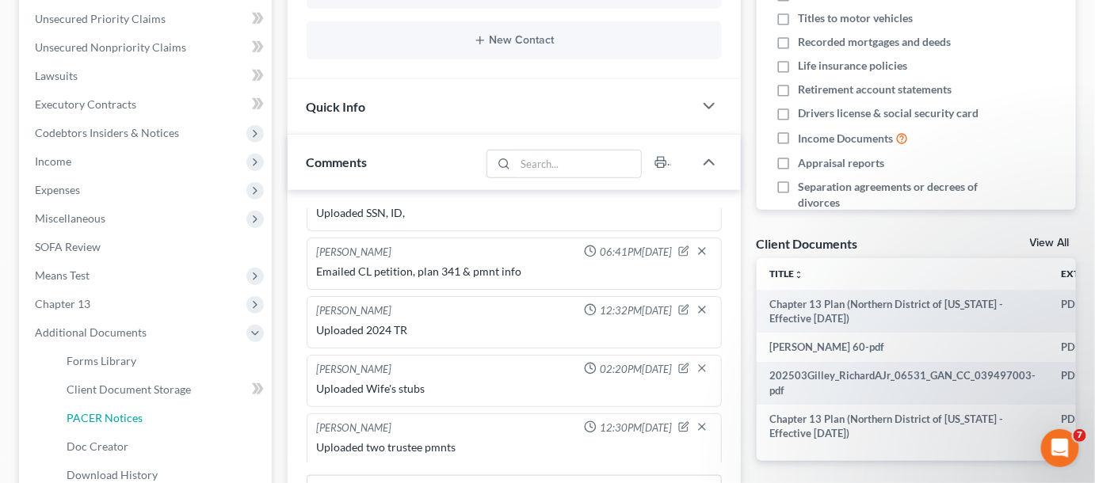
click at [90, 416] on span "PACER Notices" at bounding box center [105, 417] width 76 height 13
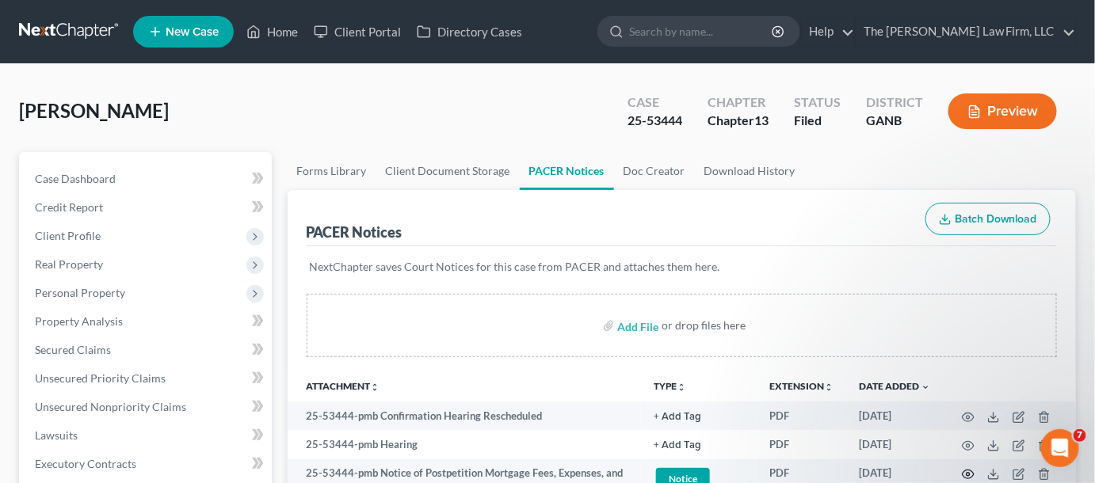
click at [968, 476] on icon "button" at bounding box center [968, 474] width 13 height 13
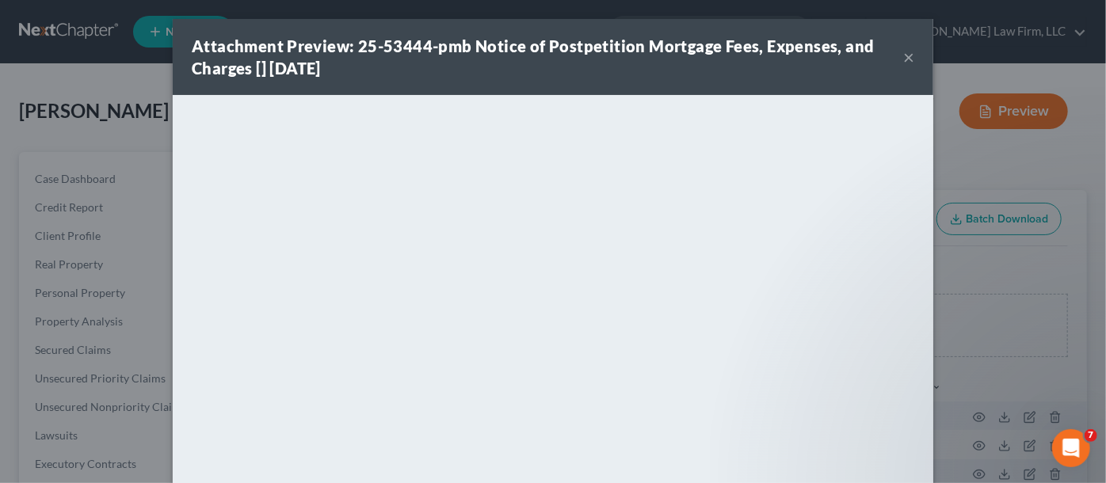
click at [965, 270] on div "Attachment Preview: 25-53444-pmb Notice of Postpetition Mortgage Fees, Expenses…" at bounding box center [553, 241] width 1106 height 483
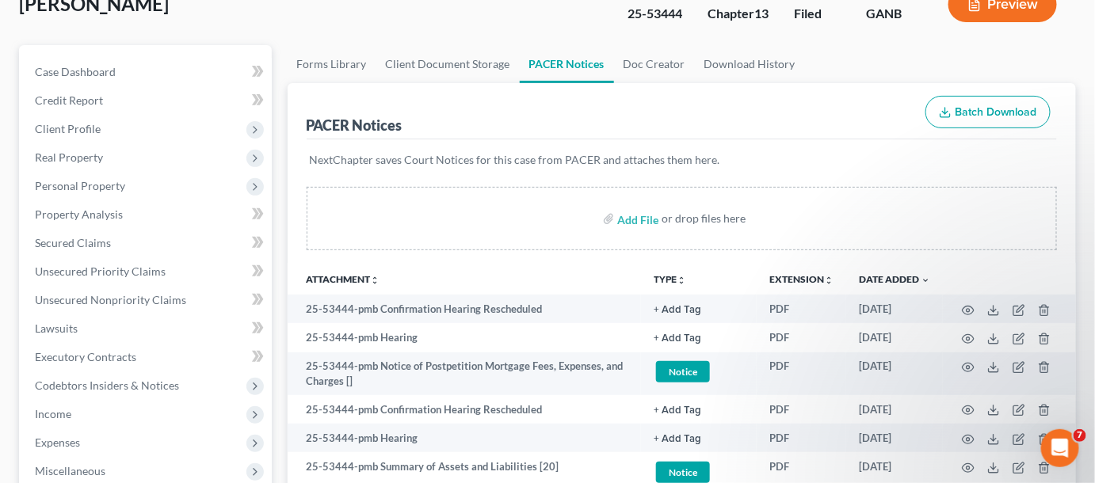
scroll to position [120, 0]
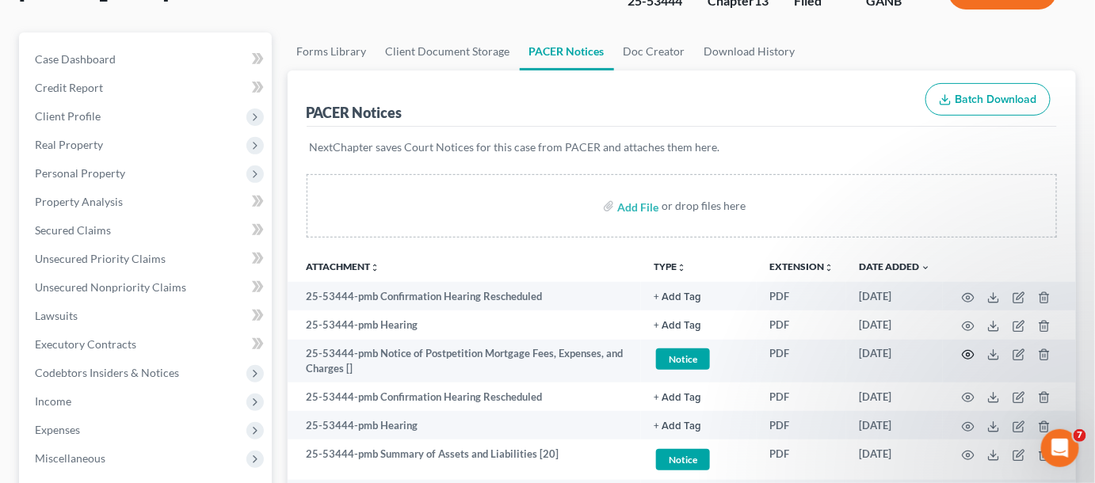
click at [969, 354] on circle "button" at bounding box center [968, 354] width 3 height 3
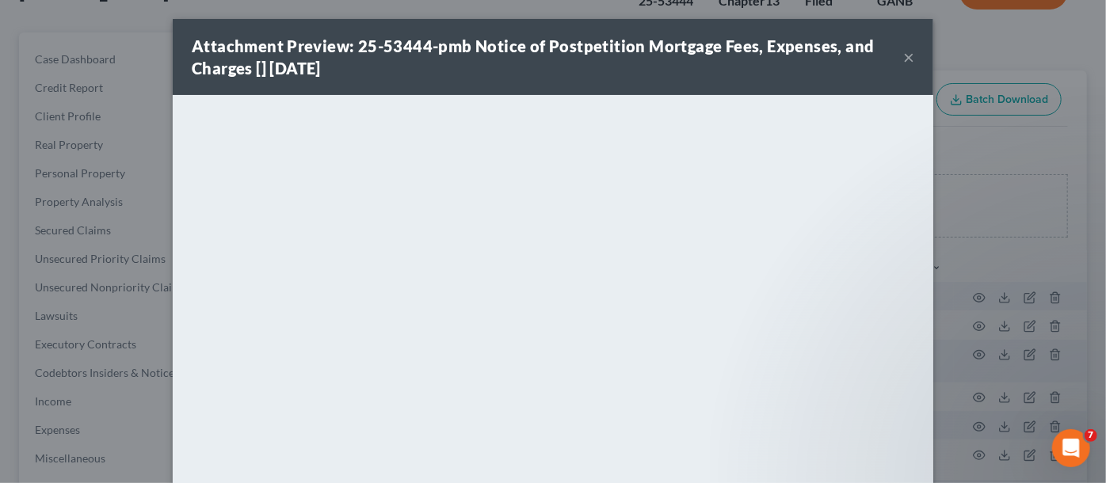
click at [990, 250] on div "Attachment Preview: 25-53444-pmb Notice of Postpetition Mortgage Fees, Expenses…" at bounding box center [553, 241] width 1106 height 483
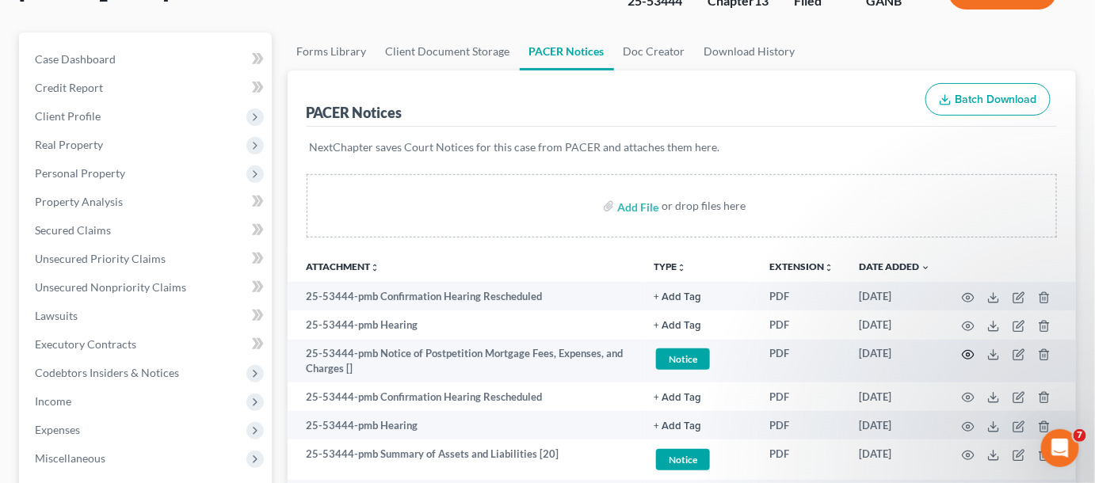
click at [971, 353] on icon "button" at bounding box center [968, 355] width 13 height 13
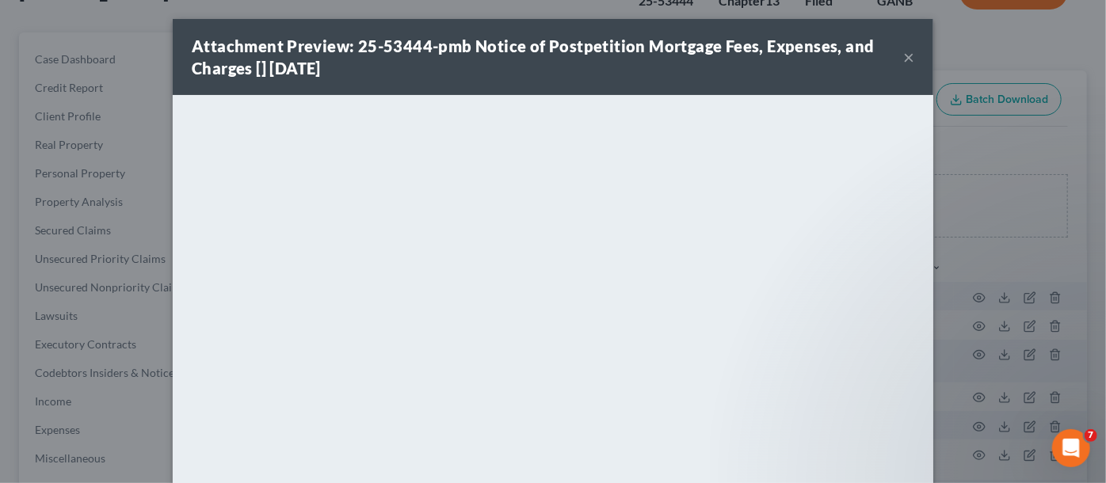
click at [1016, 245] on div "Attachment Preview: 25-53444-pmb Notice of Postpetition Mortgage Fees, Expenses…" at bounding box center [553, 241] width 1106 height 483
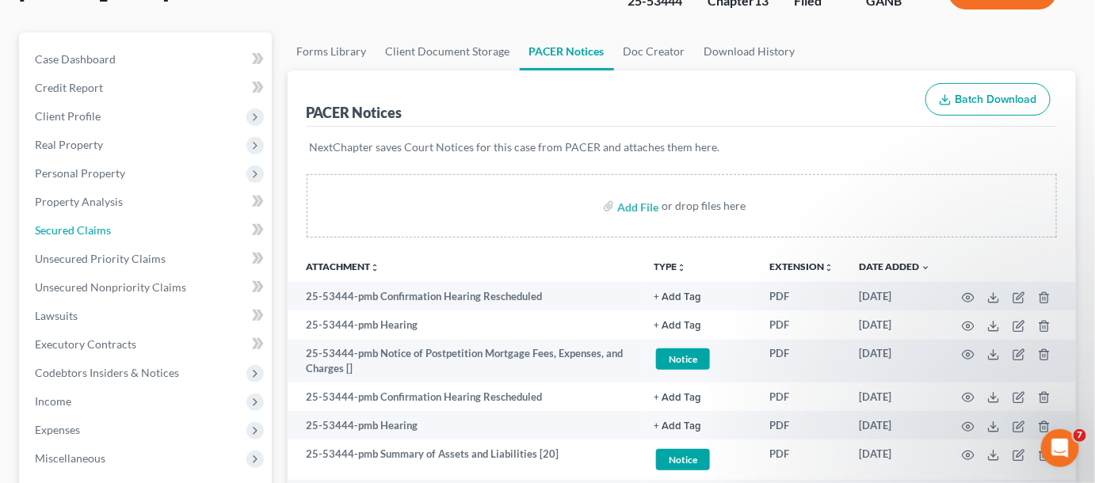
click at [121, 231] on link "Secured Claims" at bounding box center [147, 230] width 250 height 29
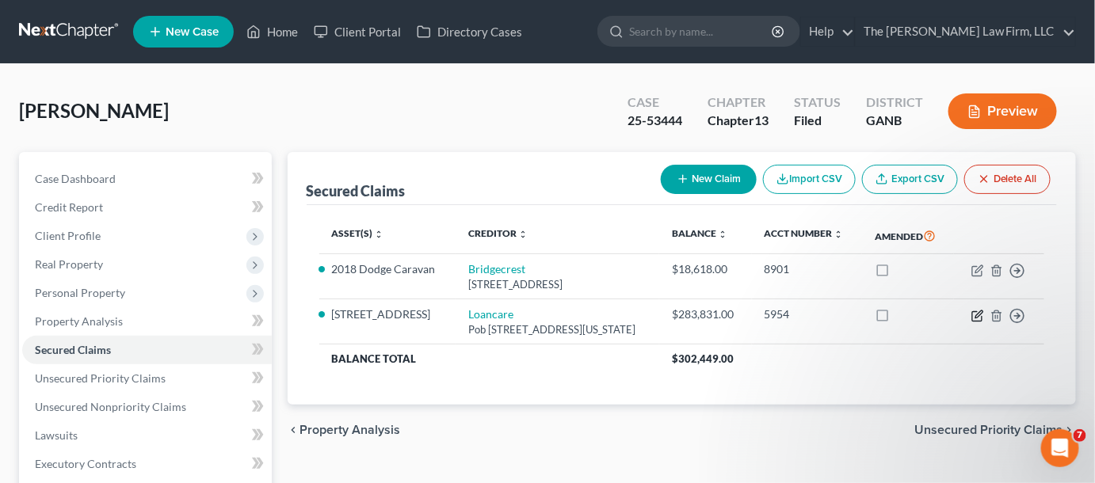
click at [978, 315] on icon "button" at bounding box center [978, 316] width 13 height 13
select select "48"
select select "6"
select select "0"
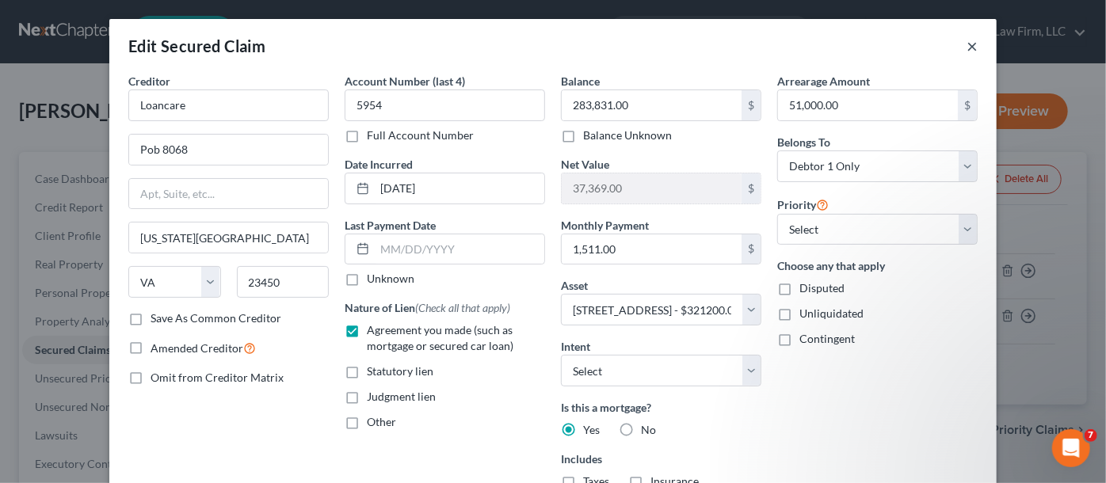
click at [968, 46] on button "×" at bounding box center [972, 45] width 11 height 19
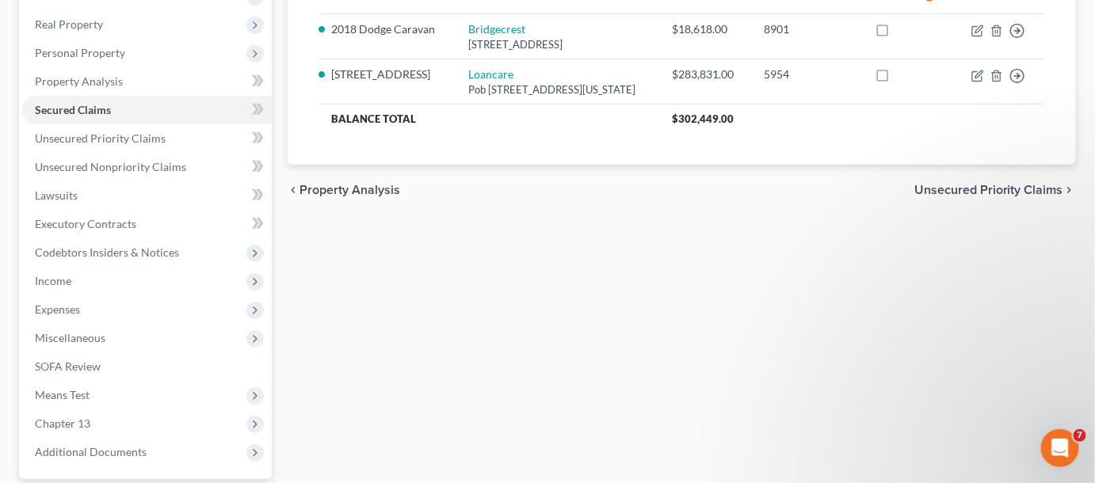
scroll to position [360, 0]
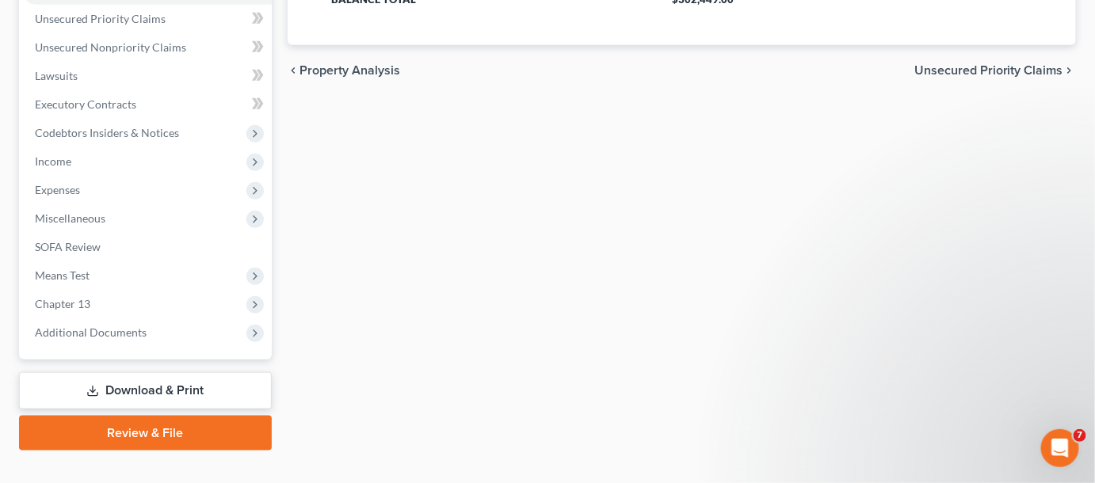
click at [109, 338] on span "Additional Documents" at bounding box center [147, 333] width 250 height 29
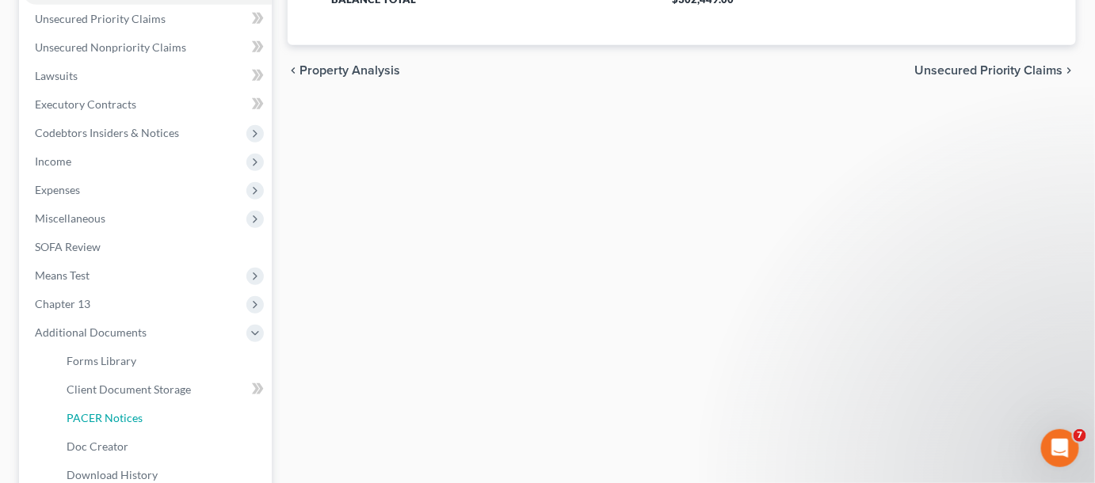
click at [116, 418] on span "PACER Notices" at bounding box center [105, 417] width 76 height 13
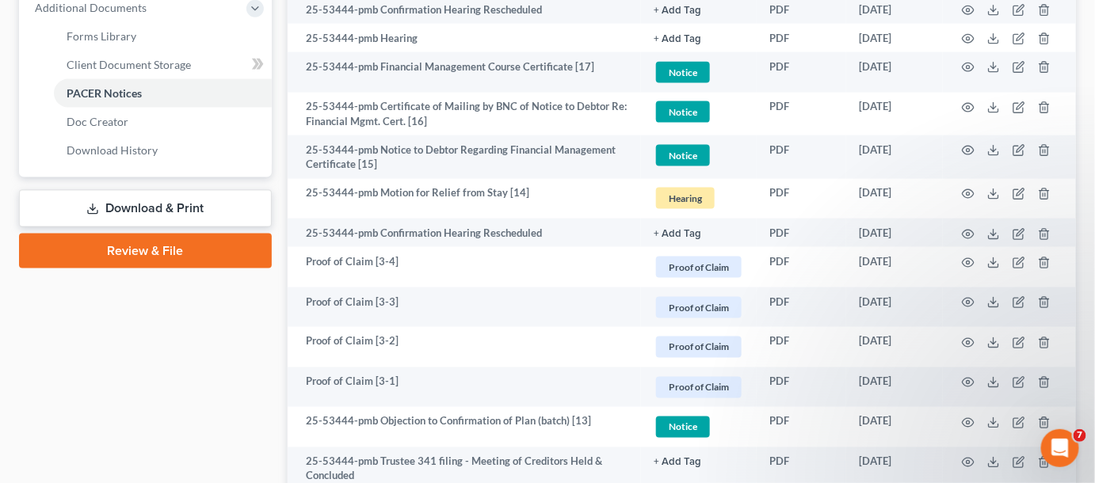
scroll to position [720, 0]
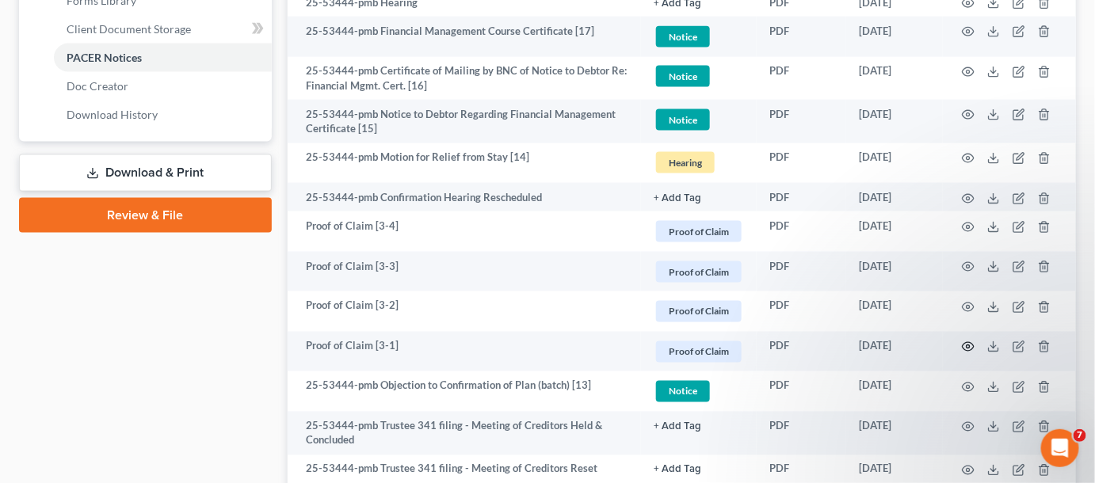
click at [967, 346] on circle "button" at bounding box center [968, 347] width 3 height 3
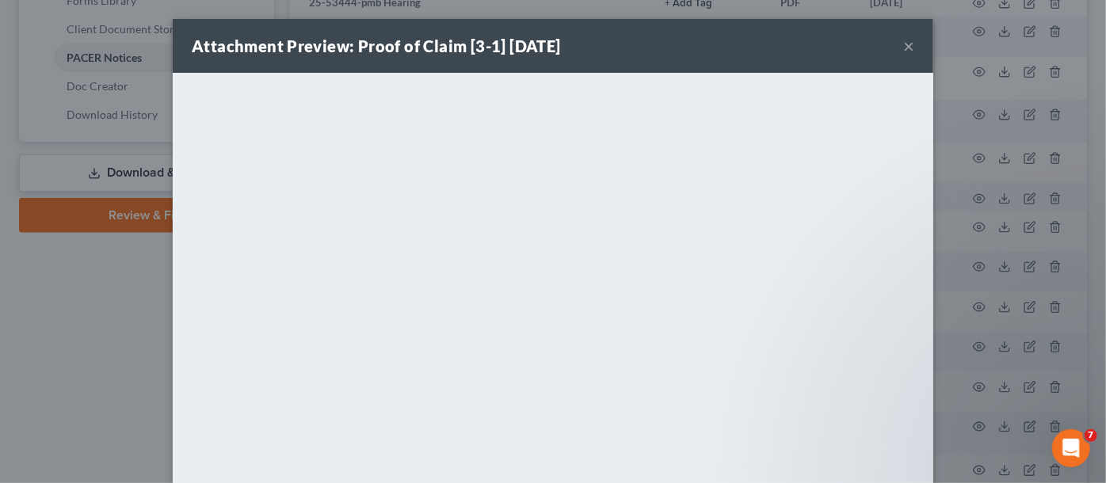
click at [13, 316] on div "Attachment Preview: Proof of Claim [3-1] 06/04/2025 × <object ng-attr-data='htt…" at bounding box center [553, 241] width 1106 height 483
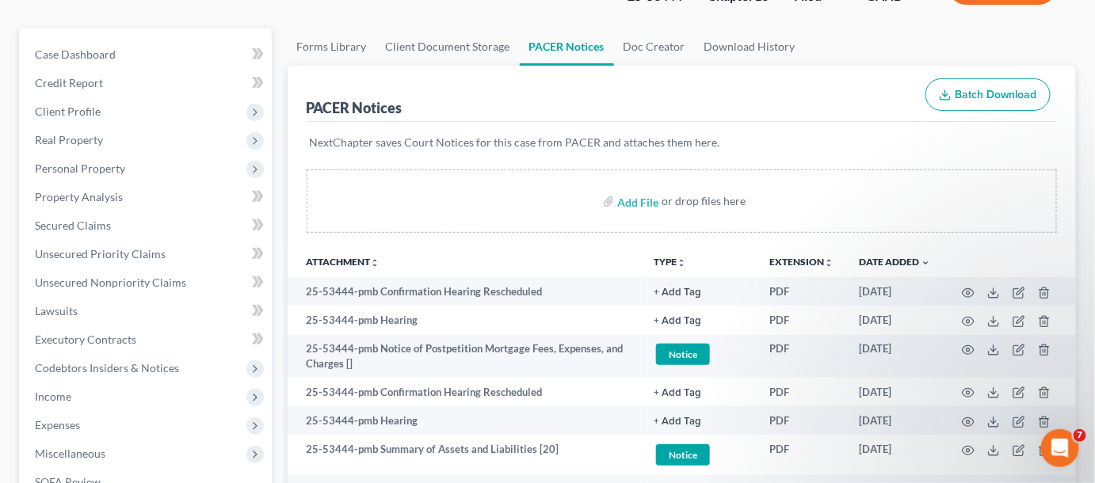
scroll to position [0, 0]
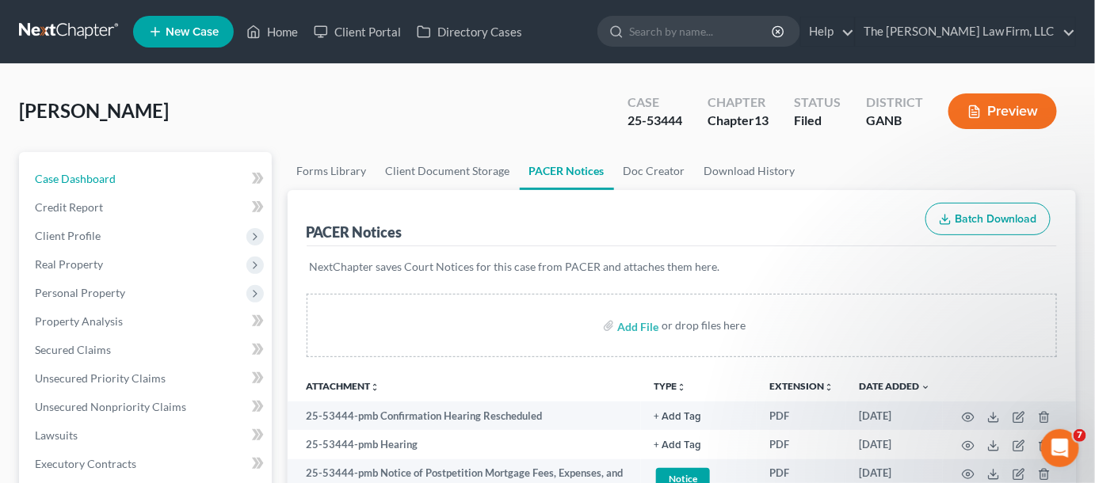
click at [95, 178] on span "Case Dashboard" at bounding box center [75, 178] width 81 height 13
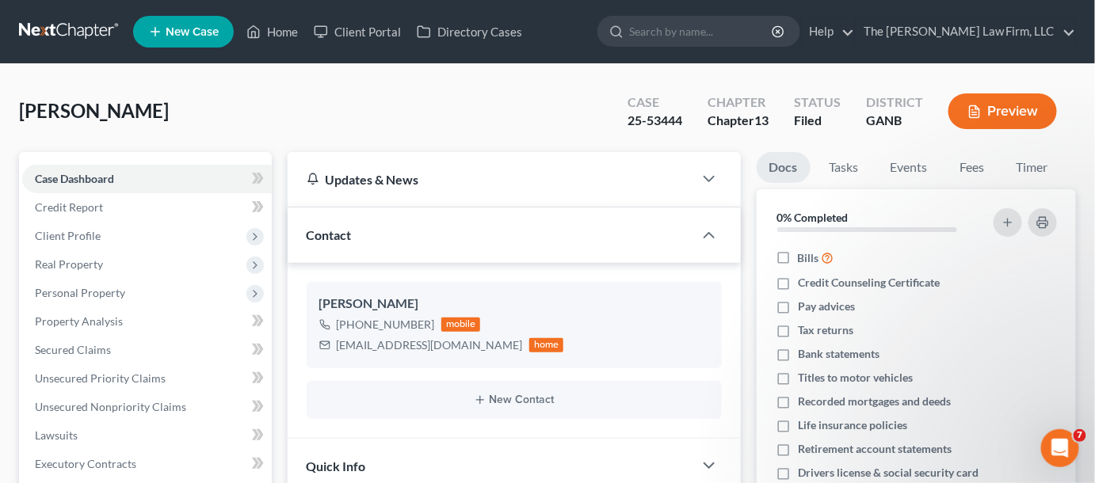
scroll to position [89, 0]
